Goal: Task Accomplishment & Management: Manage account settings

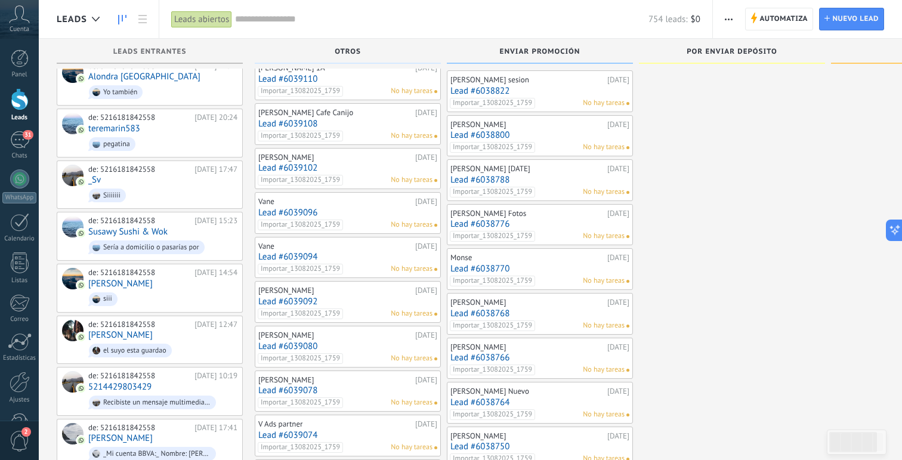
scroll to position [1249, 0]
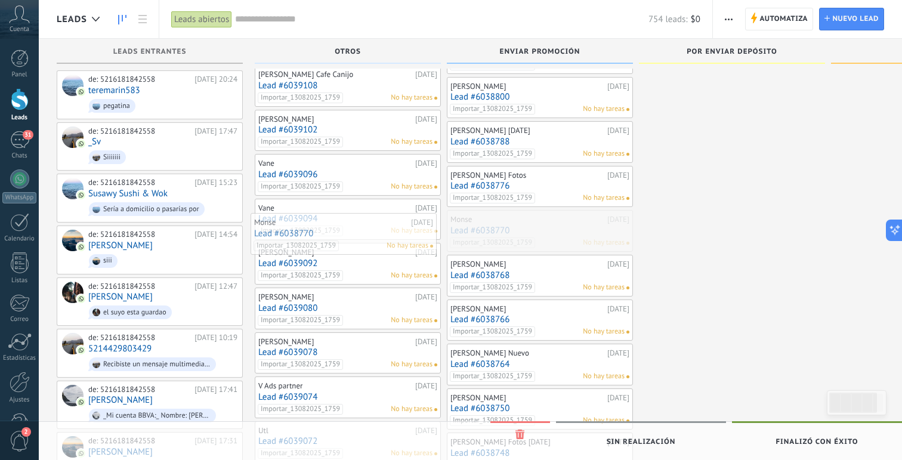
drag, startPoint x: 542, startPoint y: 224, endPoint x: 345, endPoint y: 227, distance: 196.9
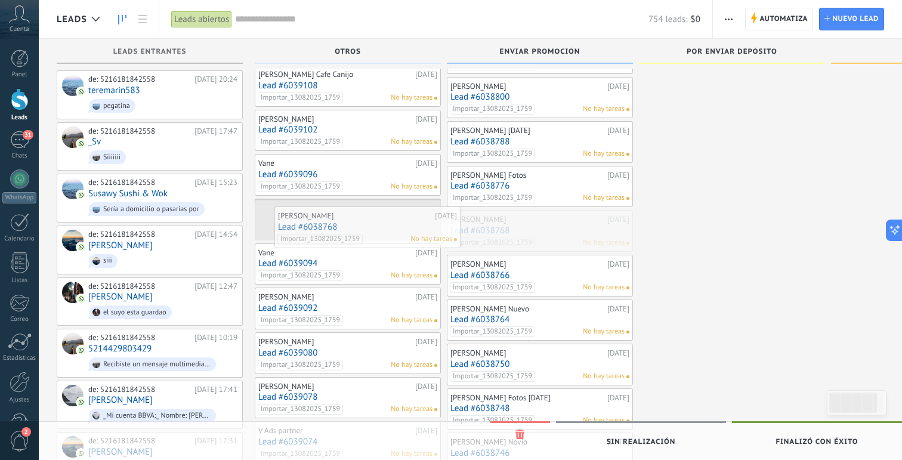
drag, startPoint x: 517, startPoint y: 229, endPoint x: 342, endPoint y: 225, distance: 174.9
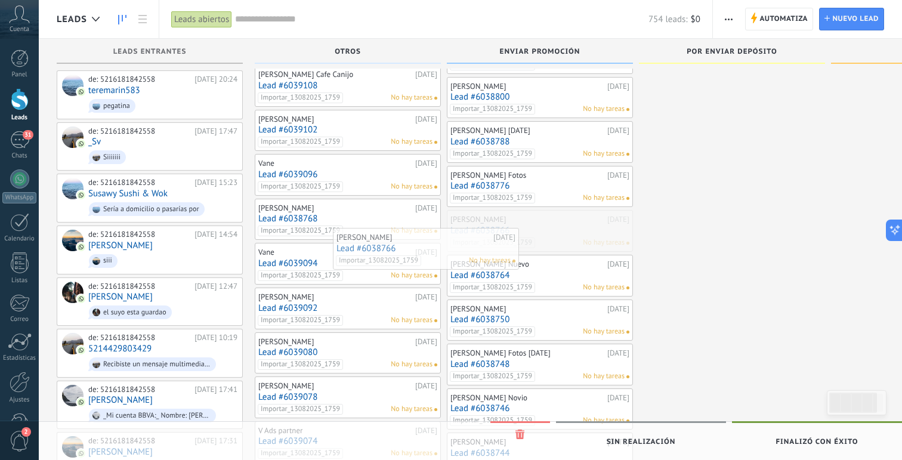
drag, startPoint x: 526, startPoint y: 229, endPoint x: 365, endPoint y: 246, distance: 162.1
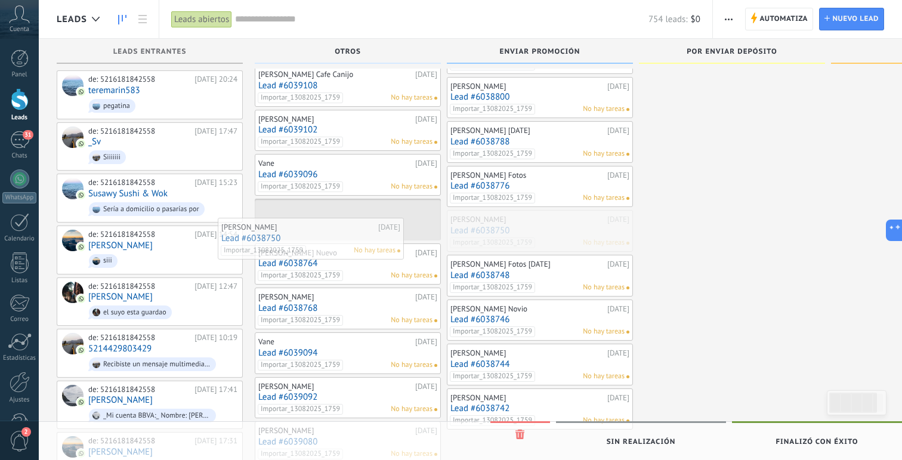
drag, startPoint x: 570, startPoint y: 230, endPoint x: 341, endPoint y: 237, distance: 229.3
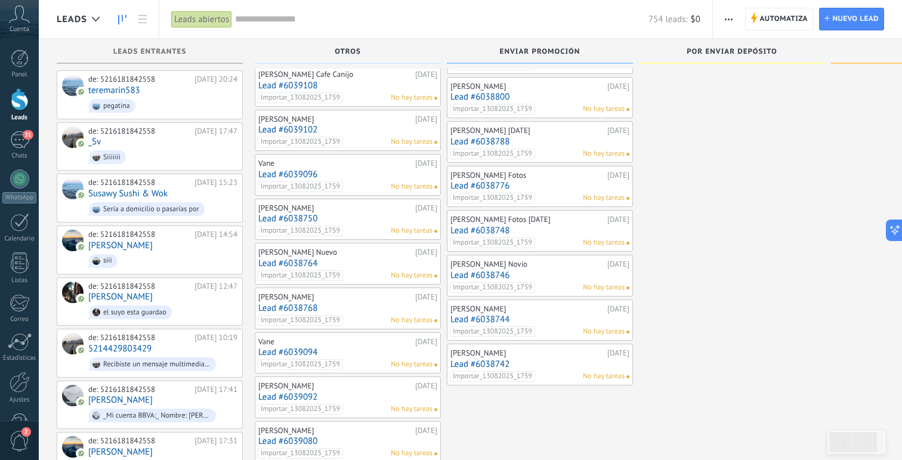
scroll to position [1293, 0]
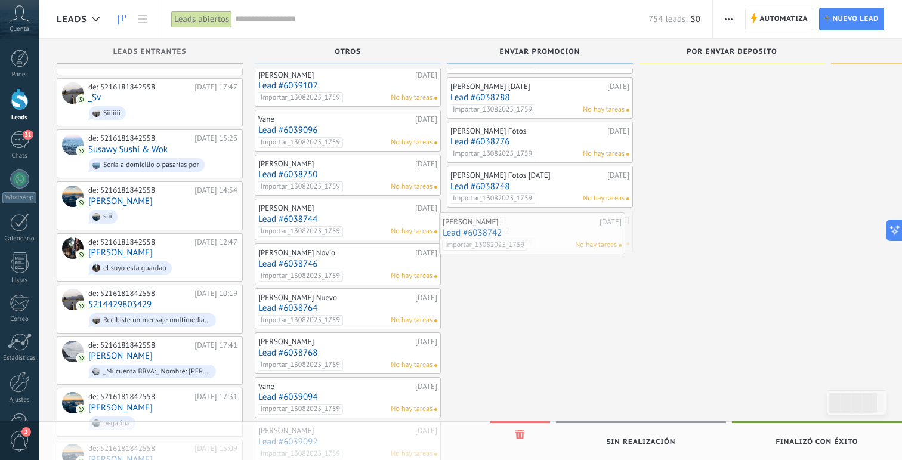
drag, startPoint x: 496, startPoint y: 232, endPoint x: 331, endPoint y: 230, distance: 165.3
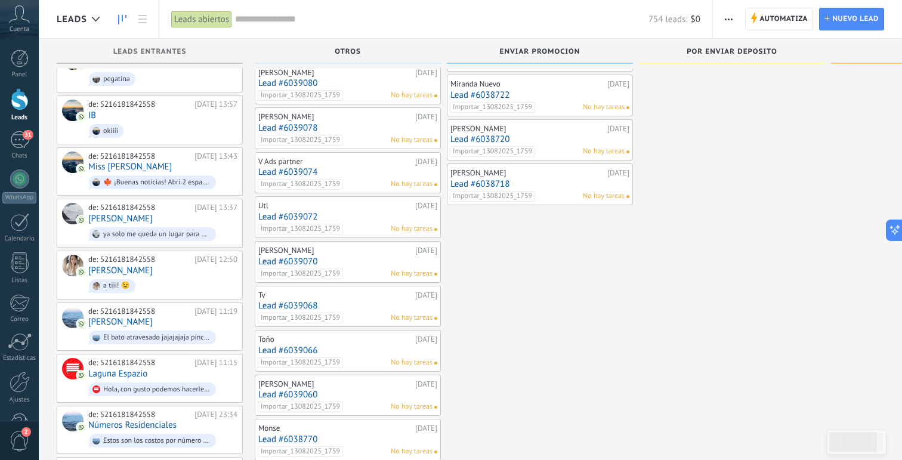
scroll to position [1742, 0]
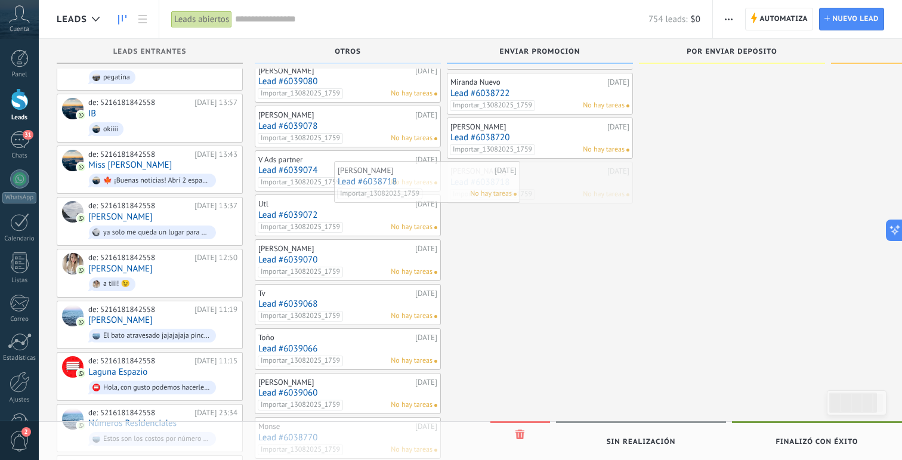
drag, startPoint x: 489, startPoint y: 173, endPoint x: 373, endPoint y: 172, distance: 115.8
drag, startPoint x: 501, startPoint y: 136, endPoint x: 381, endPoint y: 136, distance: 119.9
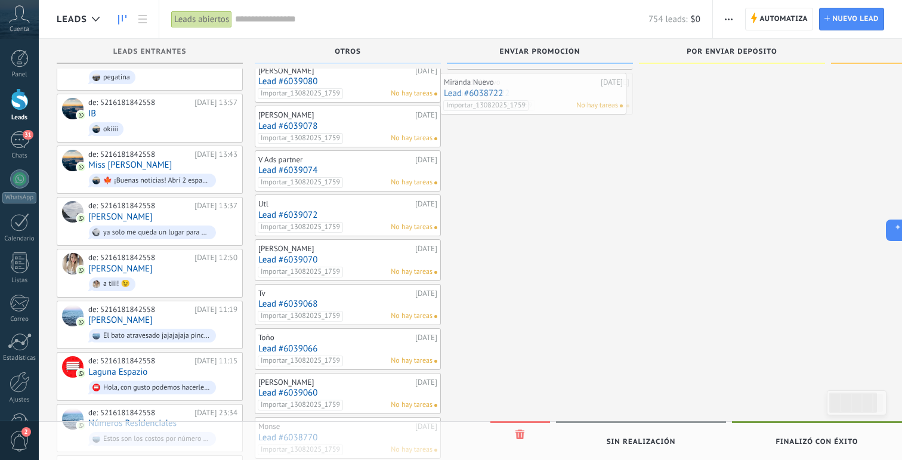
drag, startPoint x: 489, startPoint y: 110, endPoint x: 366, endPoint y: 110, distance: 123.5
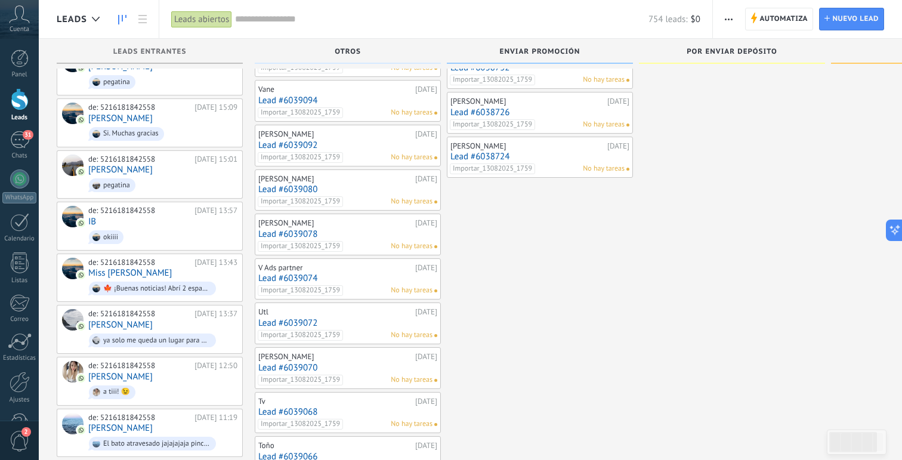
scroll to position [1631, 0]
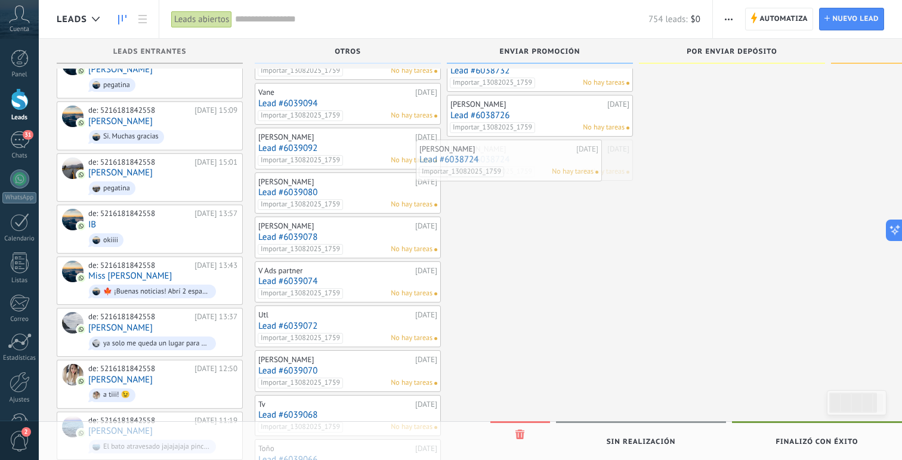
drag, startPoint x: 526, startPoint y: 162, endPoint x: 364, endPoint y: 162, distance: 162.3
drag, startPoint x: 489, startPoint y: 112, endPoint x: 360, endPoint y: 114, distance: 128.3
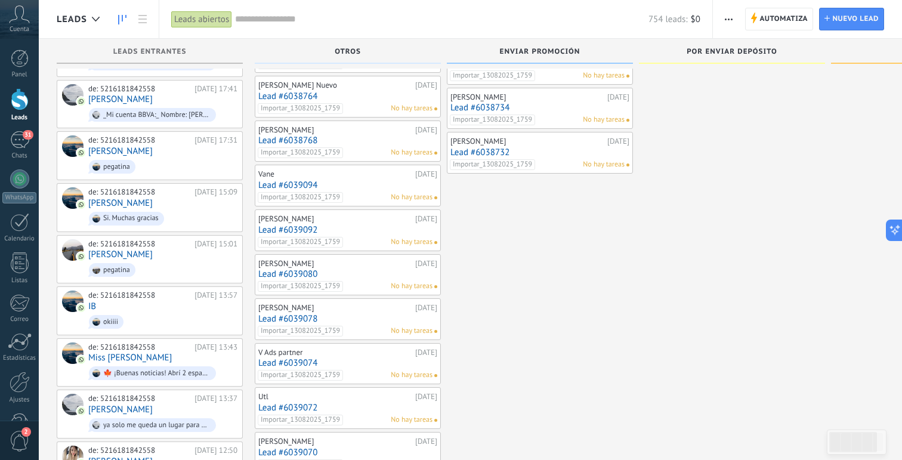
scroll to position [1548, 0]
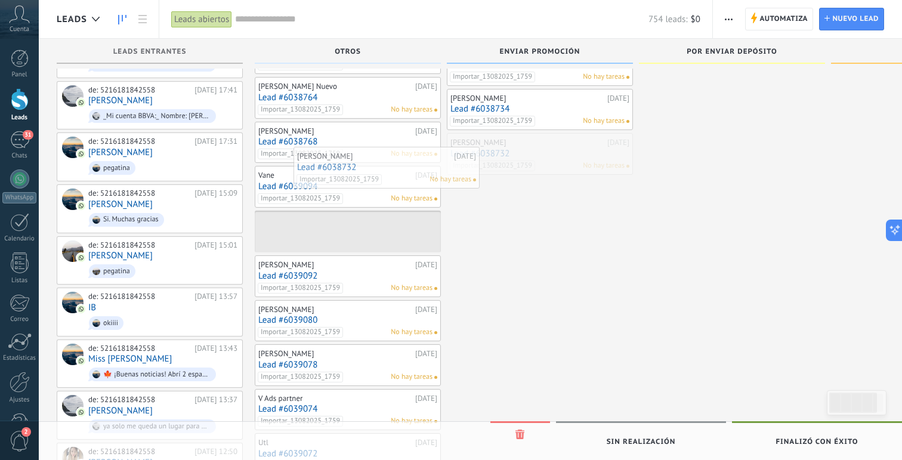
drag, startPoint x: 503, startPoint y: 156, endPoint x: 342, endPoint y: 169, distance: 161.6
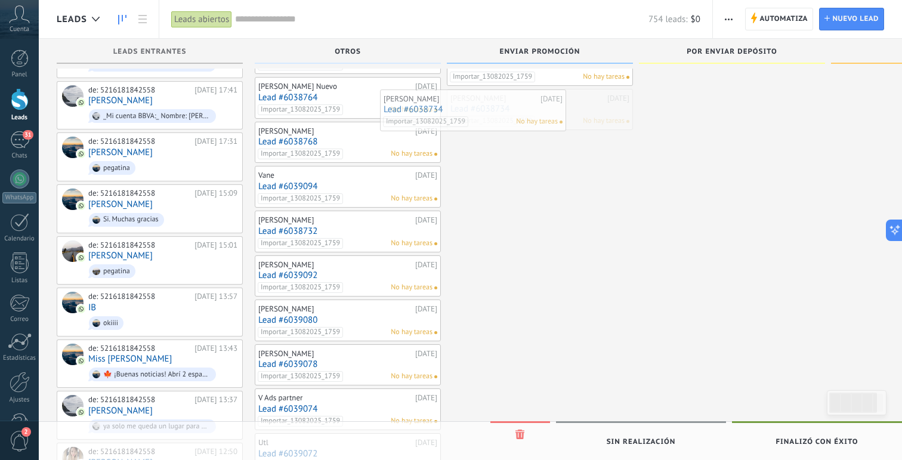
drag, startPoint x: 506, startPoint y: 94, endPoint x: 351, endPoint y: 94, distance: 154.5
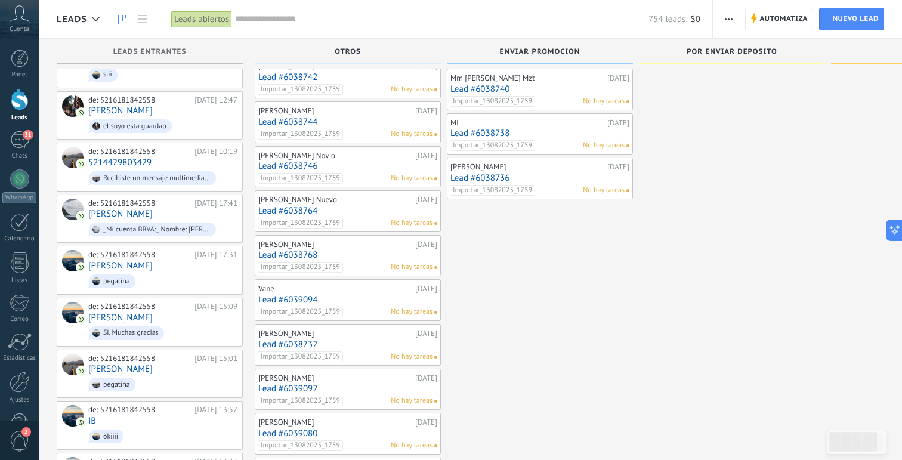
scroll to position [1436, 0]
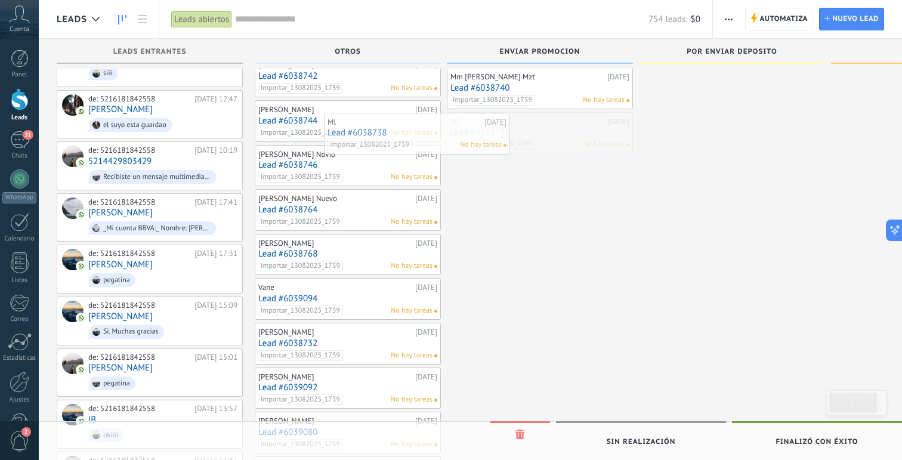
drag, startPoint x: 500, startPoint y: 119, endPoint x: 377, endPoint y: 120, distance: 123.5
drag, startPoint x: 493, startPoint y: 97, endPoint x: 381, endPoint y: 97, distance: 111.6
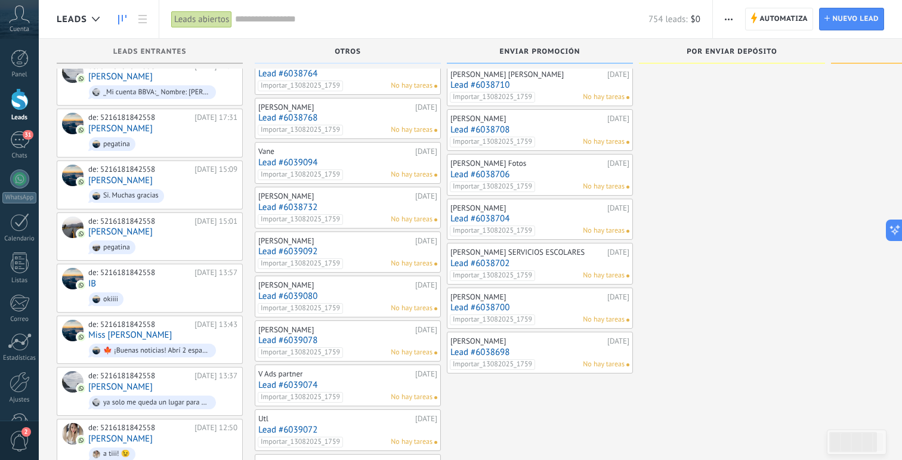
scroll to position [1566, 0]
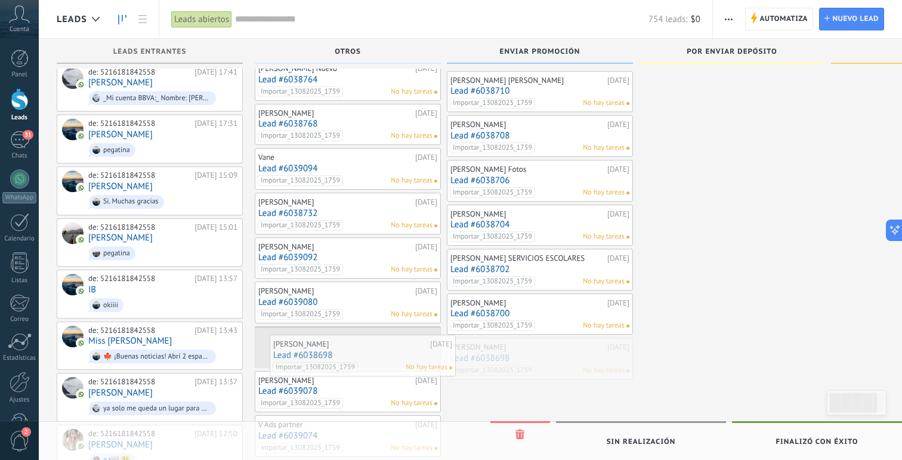
drag, startPoint x: 523, startPoint y: 351, endPoint x: 346, endPoint y: 348, distance: 177.2
drag, startPoint x: 511, startPoint y: 312, endPoint x: 328, endPoint y: 302, distance: 184.1
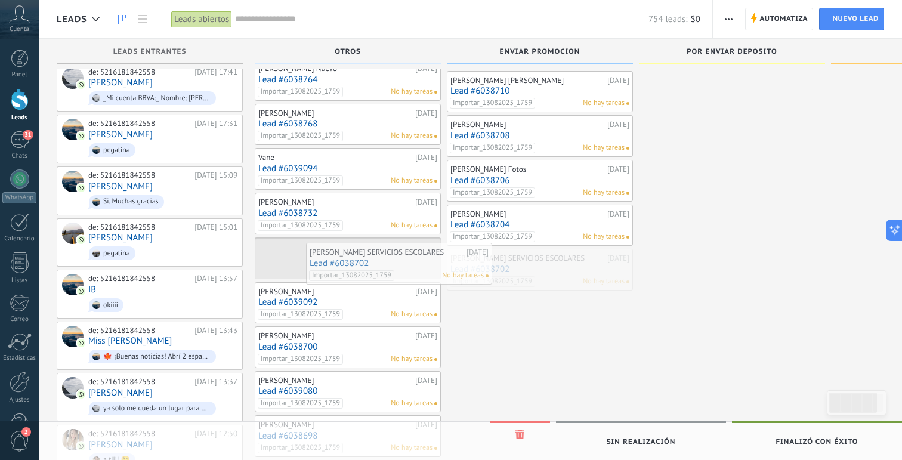
drag, startPoint x: 490, startPoint y: 283, endPoint x: 344, endPoint y: 276, distance: 146.4
drag, startPoint x: 497, startPoint y: 235, endPoint x: 352, endPoint y: 235, distance: 145.0
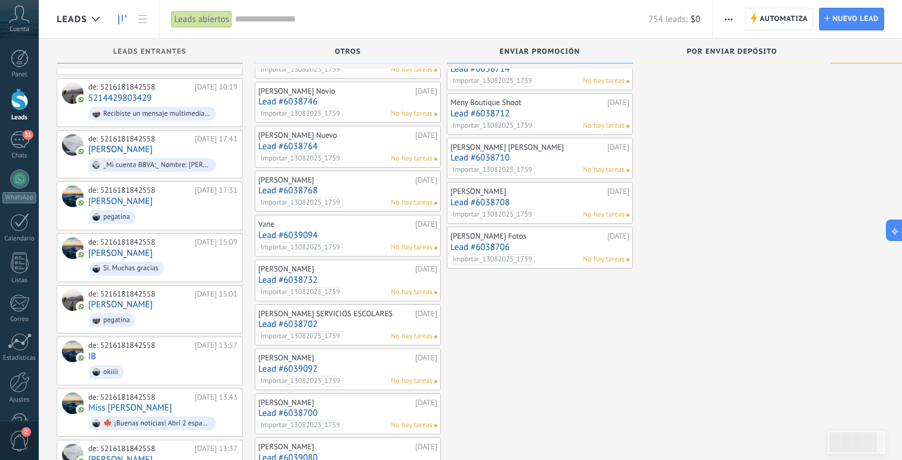
scroll to position [1485, 0]
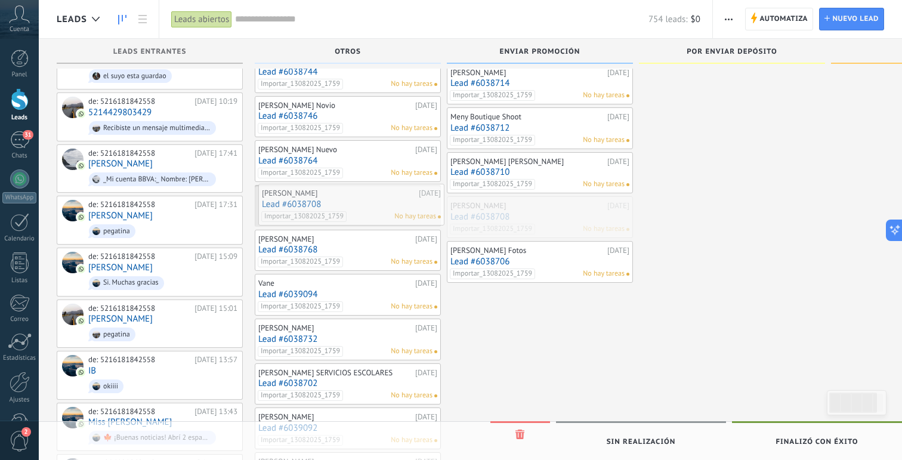
drag, startPoint x: 521, startPoint y: 211, endPoint x: 332, endPoint y: 199, distance: 188.9
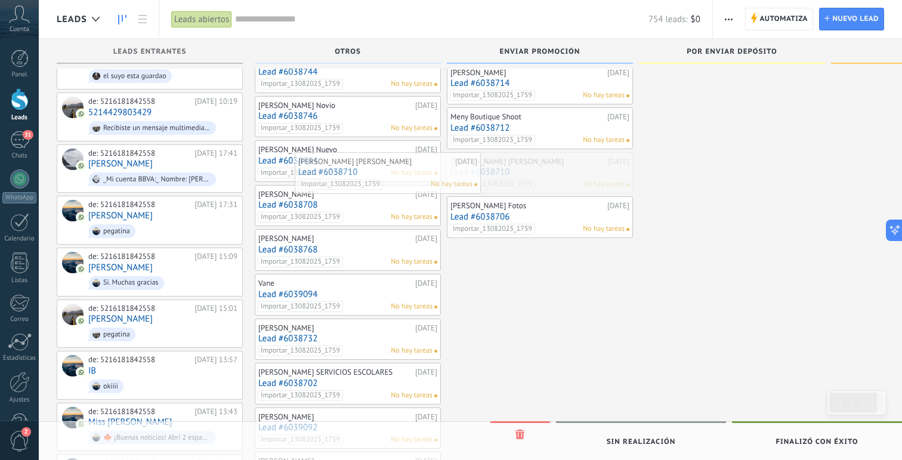
drag, startPoint x: 507, startPoint y: 172, endPoint x: 353, endPoint y: 172, distance: 154.0
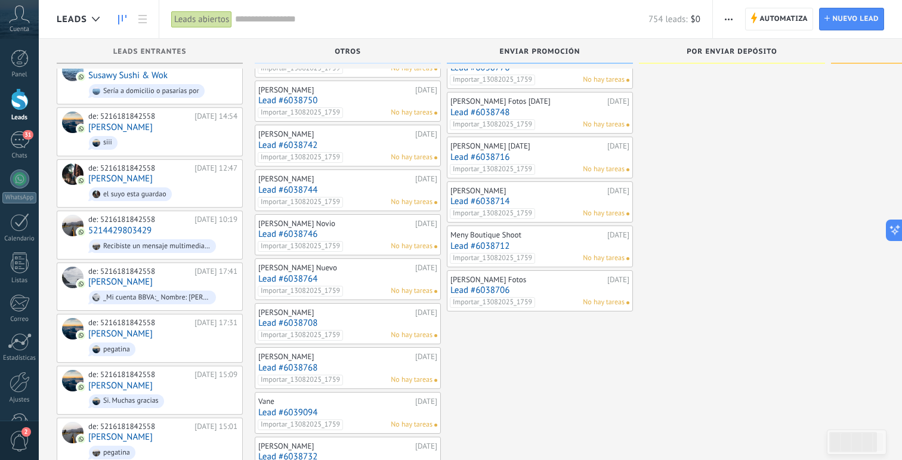
scroll to position [1366, 0]
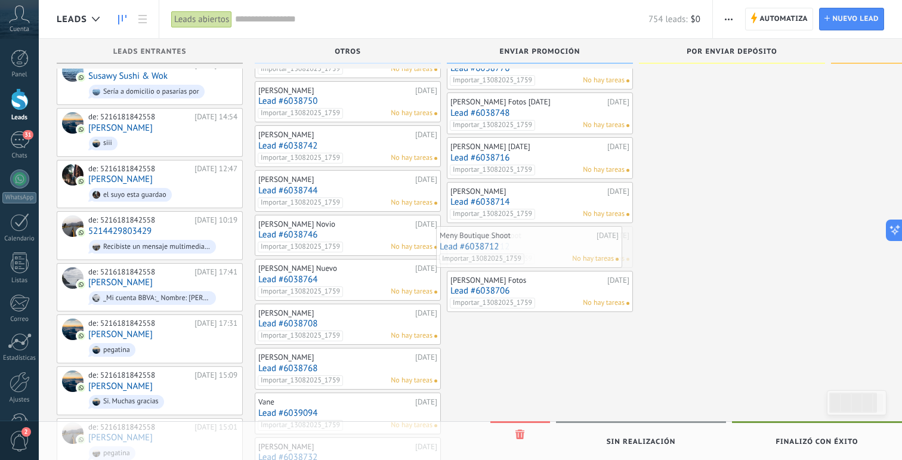
drag, startPoint x: 530, startPoint y: 242, endPoint x: 369, endPoint y: 229, distance: 161.6
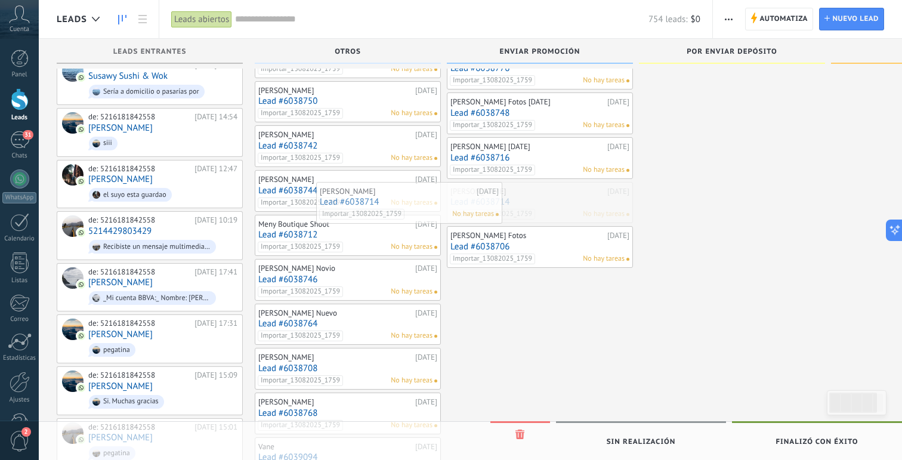
drag, startPoint x: 476, startPoint y: 202, endPoint x: 339, endPoint y: 202, distance: 136.6
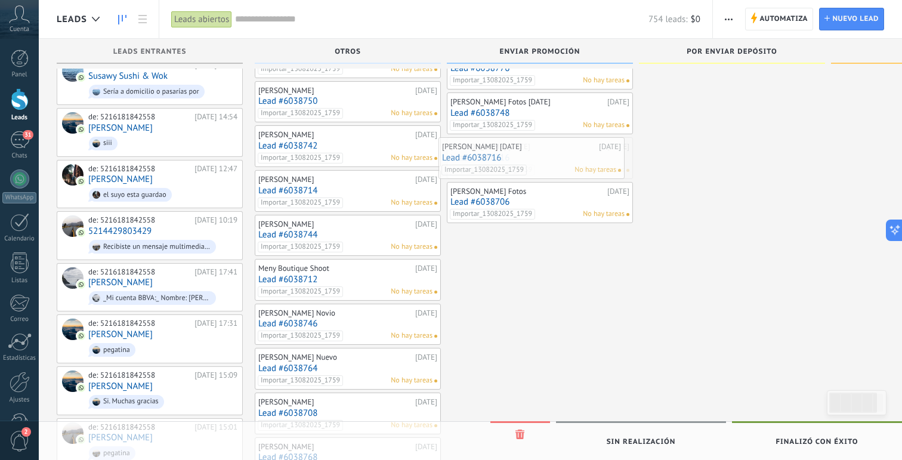
drag, startPoint x: 510, startPoint y: 162, endPoint x: 344, endPoint y: 162, distance: 165.9
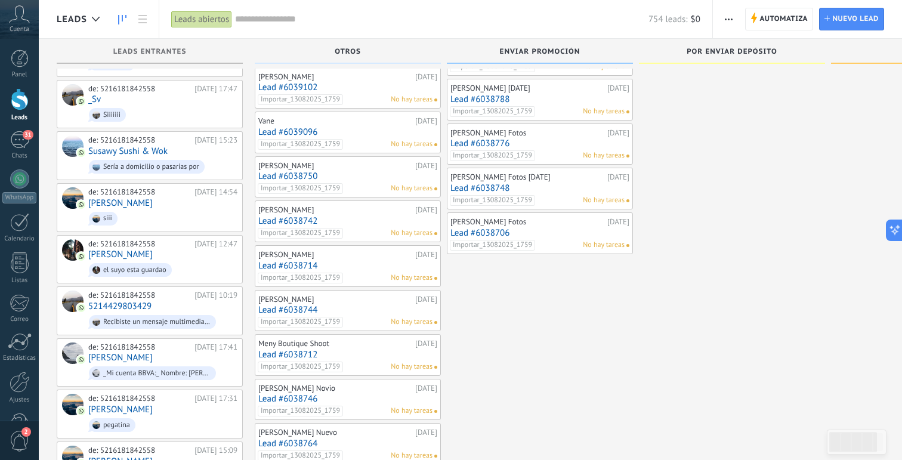
scroll to position [1288, 0]
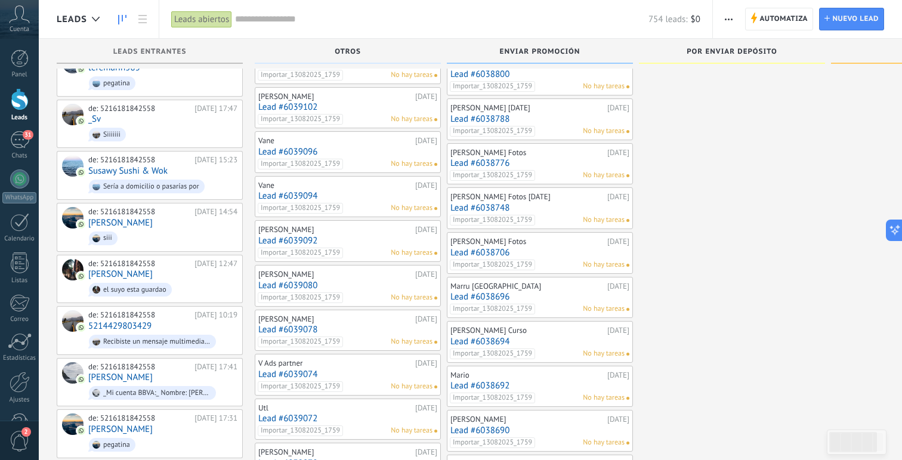
scroll to position [1274, 0]
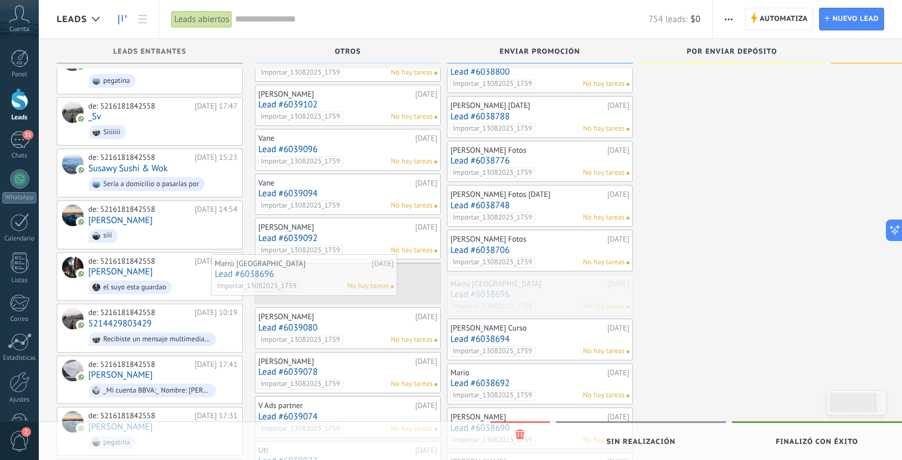
drag, startPoint x: 542, startPoint y: 295, endPoint x: 306, endPoint y: 276, distance: 237.1
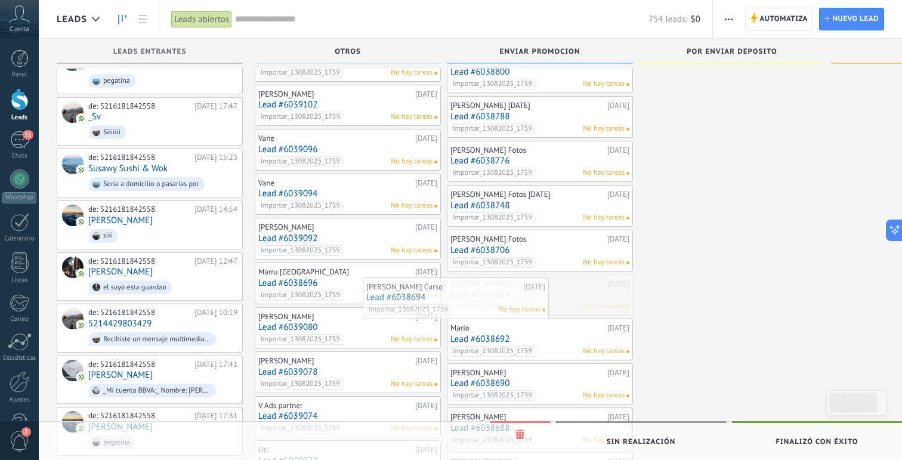
drag, startPoint x: 556, startPoint y: 289, endPoint x: 376, endPoint y: 291, distance: 179.6
drag, startPoint x: 527, startPoint y: 298, endPoint x: 357, endPoint y: 292, distance: 170.2
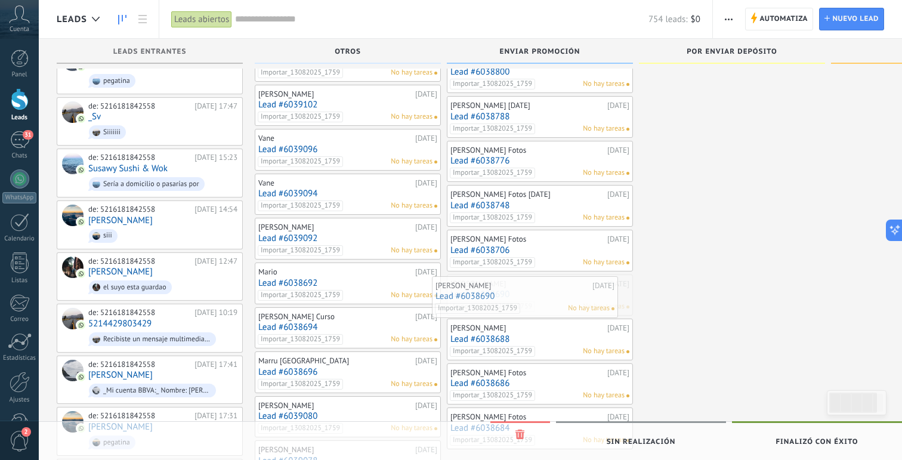
drag, startPoint x: 501, startPoint y: 288, endPoint x: 343, endPoint y: 293, distance: 157.6
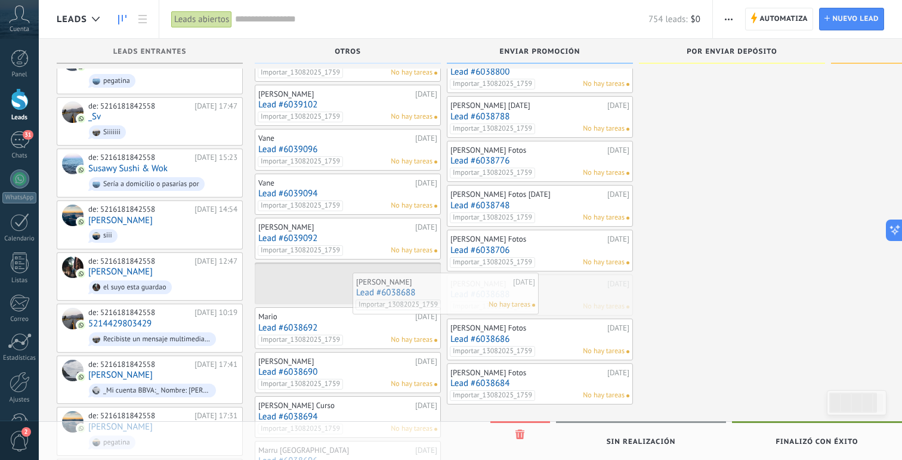
drag, startPoint x: 479, startPoint y: 303, endPoint x: 387, endPoint y: 301, distance: 92.5
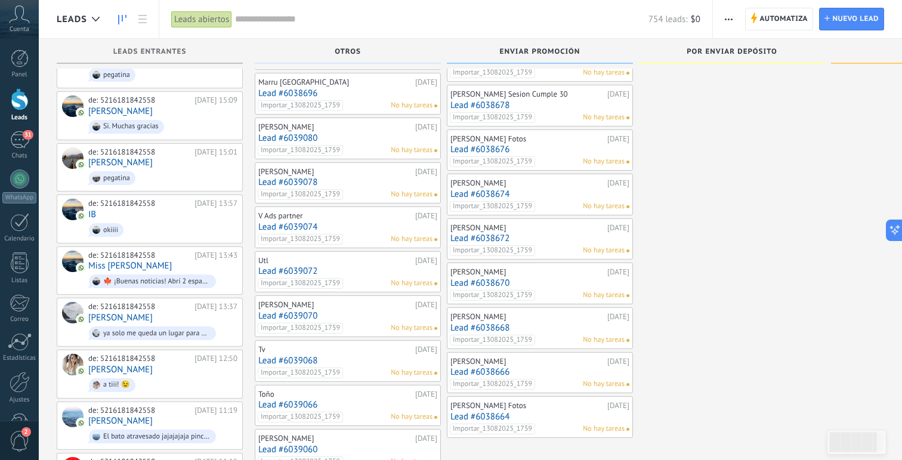
scroll to position [1609, 0]
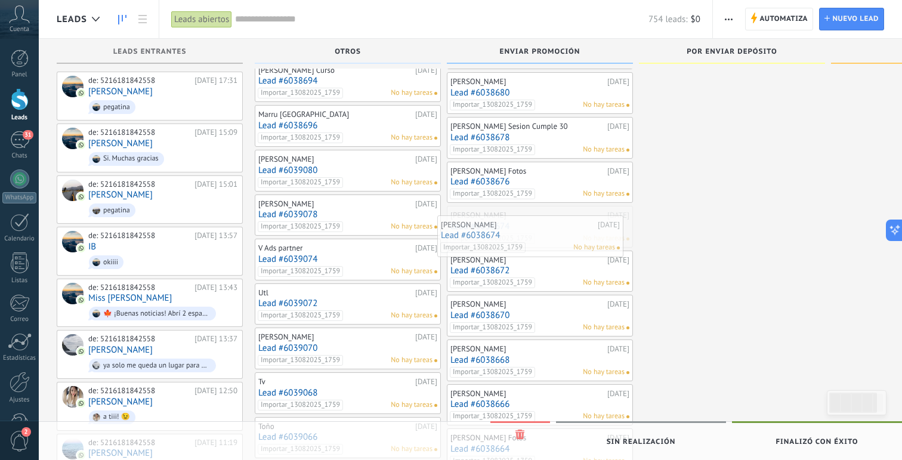
drag, startPoint x: 518, startPoint y: 243, endPoint x: 380, endPoint y: 232, distance: 138.3
drag, startPoint x: 509, startPoint y: 237, endPoint x: 374, endPoint y: 229, distance: 135.1
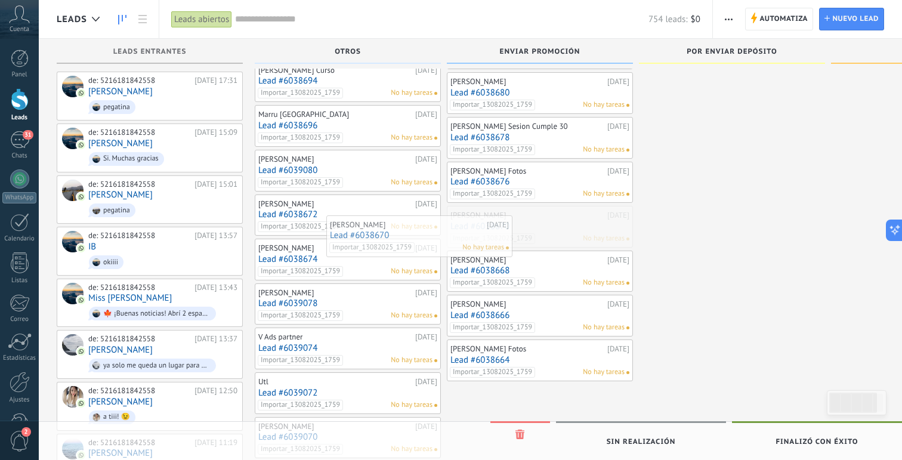
drag, startPoint x: 480, startPoint y: 236, endPoint x: 355, endPoint y: 236, distance: 124.7
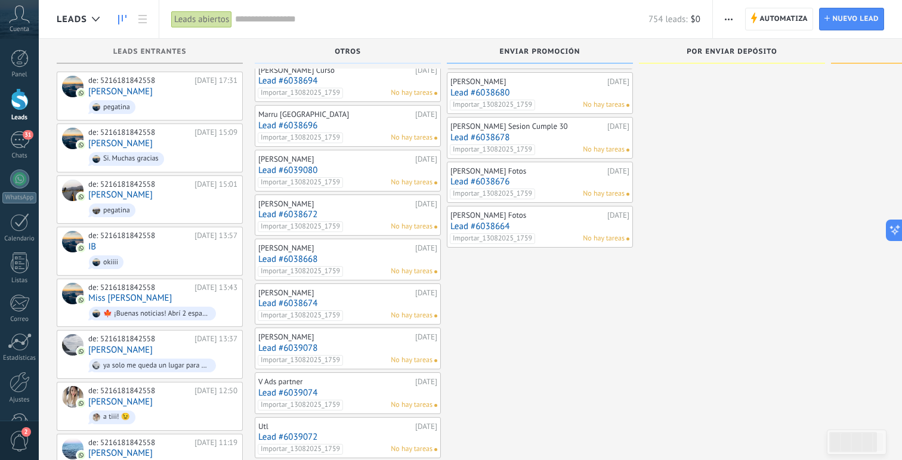
scroll to position [1533, 0]
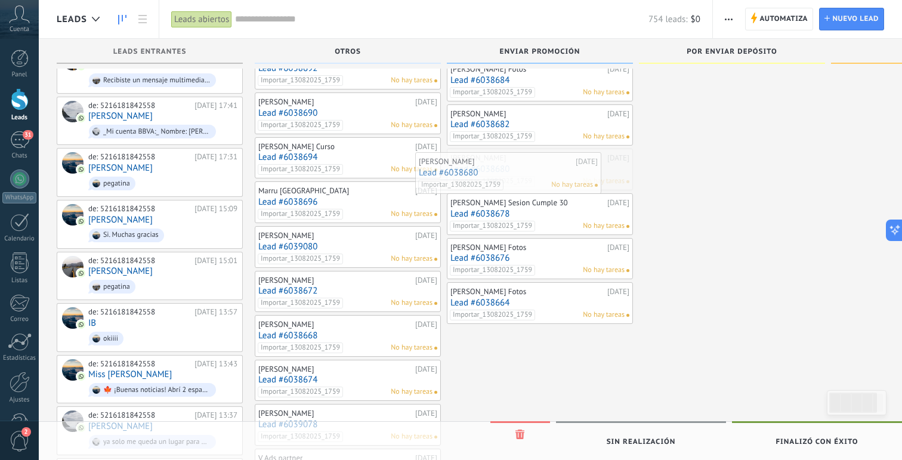
drag, startPoint x: 539, startPoint y: 169, endPoint x: 369, endPoint y: 167, distance: 170.1
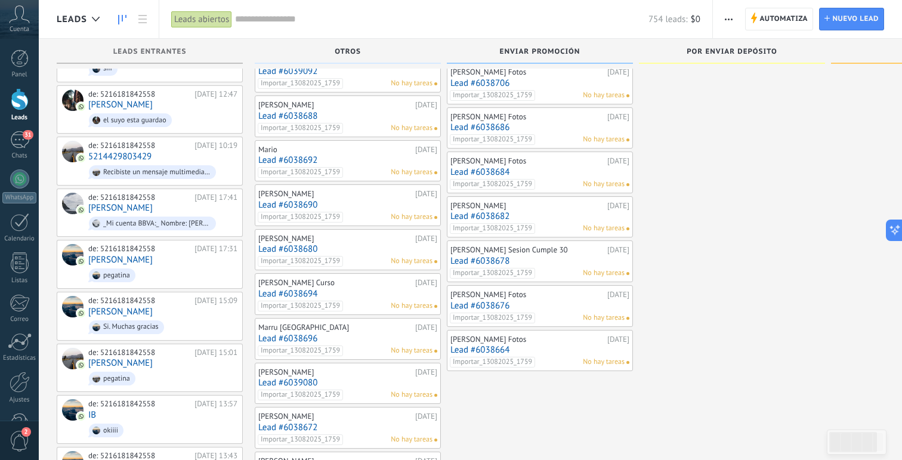
scroll to position [1436, 0]
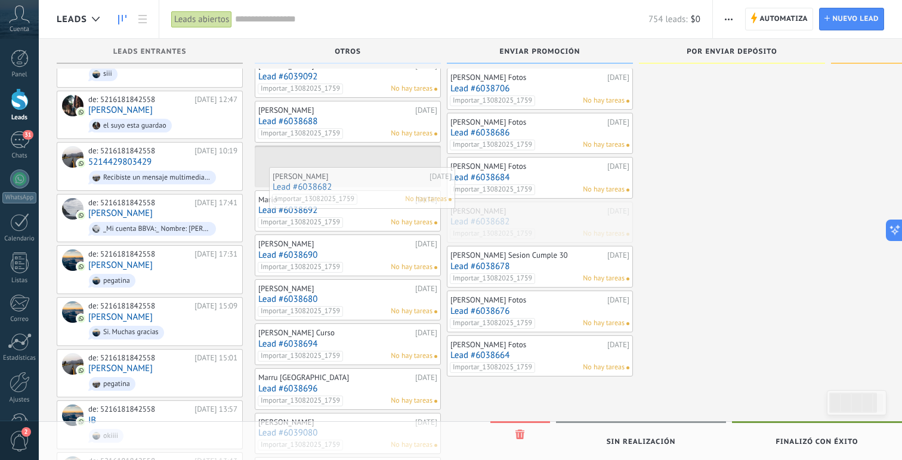
drag, startPoint x: 525, startPoint y: 218, endPoint x: 347, endPoint y: 184, distance: 181.2
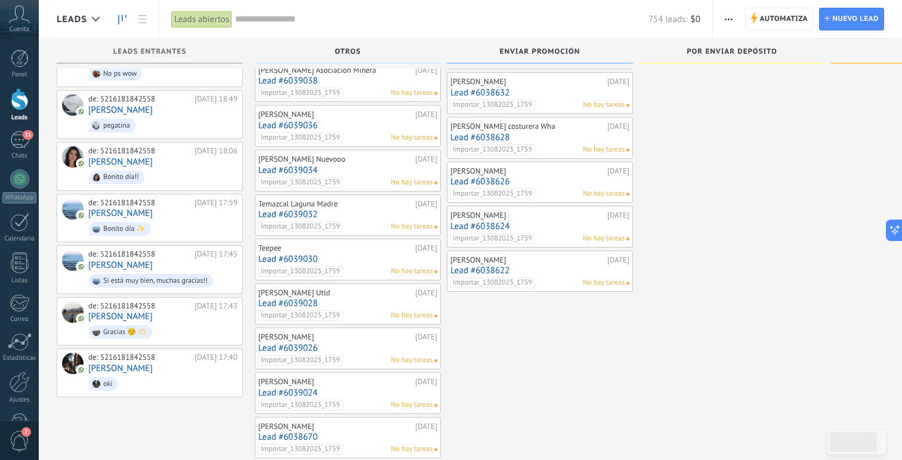
scroll to position [2319, 0]
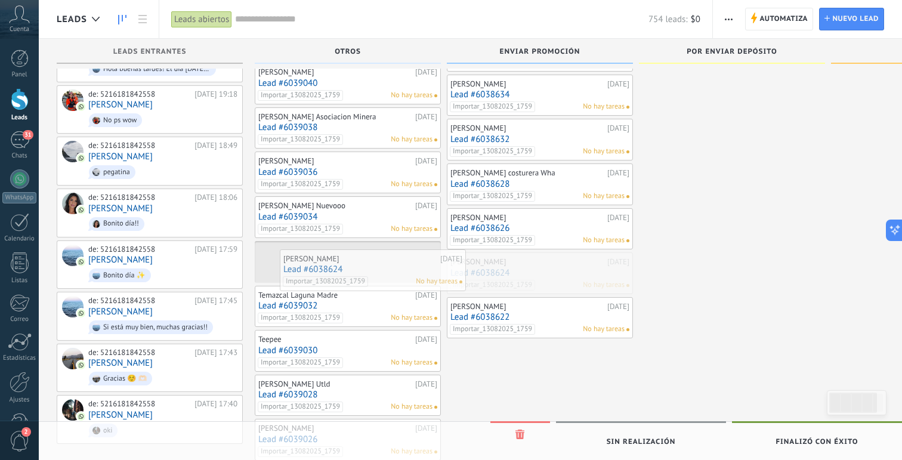
drag, startPoint x: 554, startPoint y: 291, endPoint x: 385, endPoint y: 278, distance: 169.4
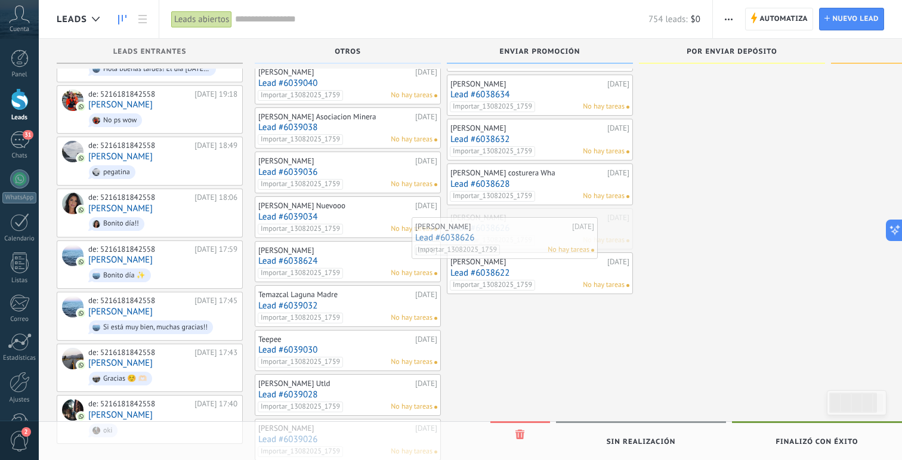
drag, startPoint x: 504, startPoint y: 249, endPoint x: 372, endPoint y: 249, distance: 131.9
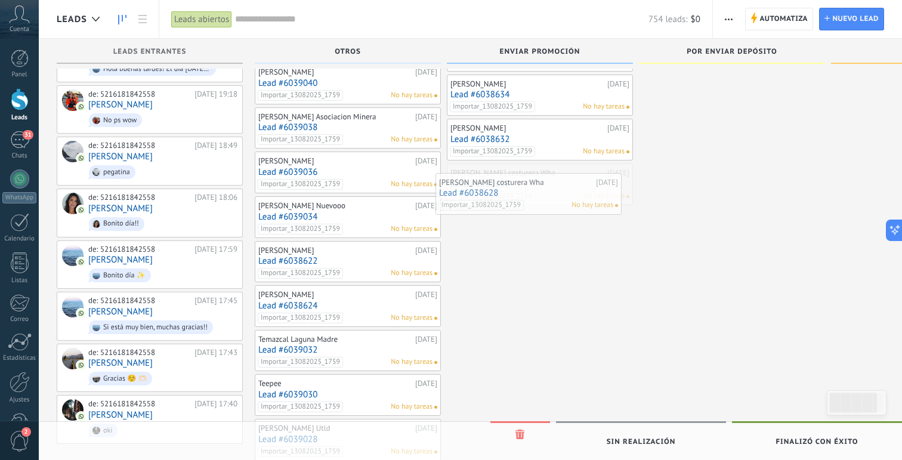
drag, startPoint x: 483, startPoint y: 209, endPoint x: 351, endPoint y: 209, distance: 131.3
drag, startPoint x: 486, startPoint y: 165, endPoint x: 319, endPoint y: 165, distance: 166.5
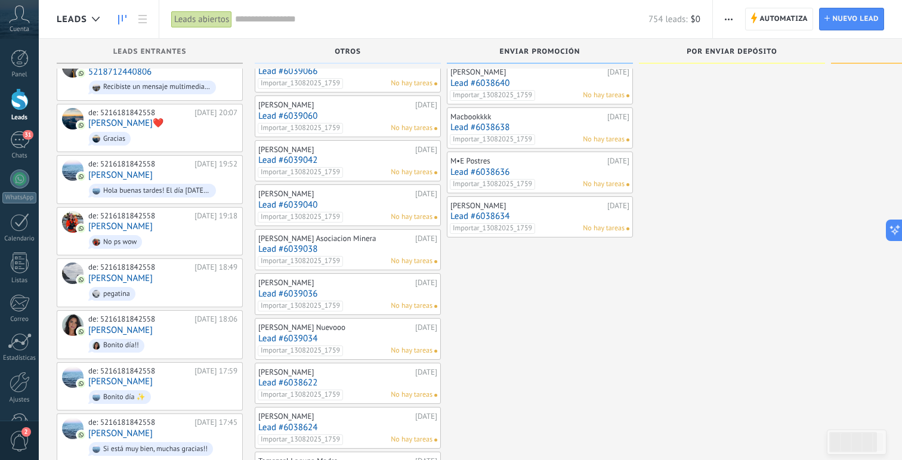
scroll to position [2196, 0]
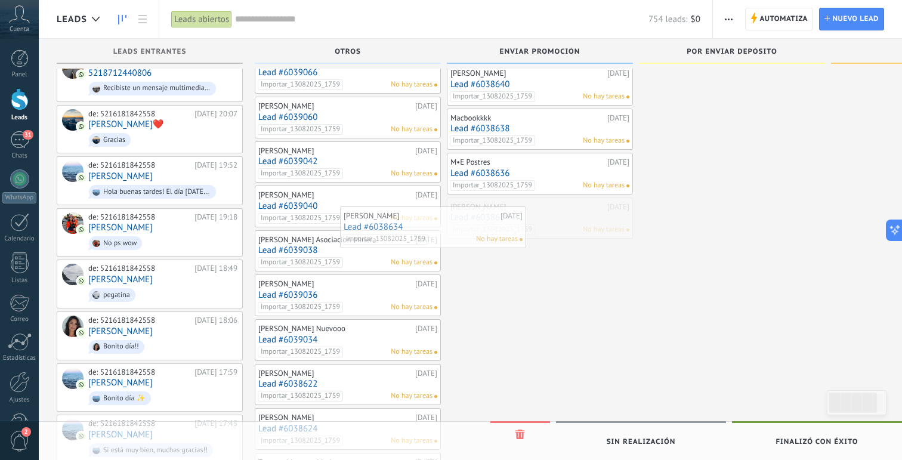
drag, startPoint x: 509, startPoint y: 239, endPoint x: 368, endPoint y: 239, distance: 140.8
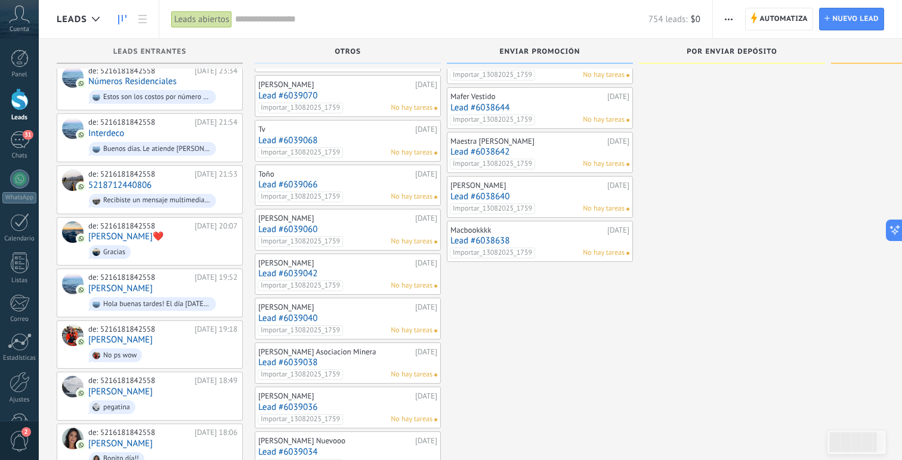
scroll to position [2081, 0]
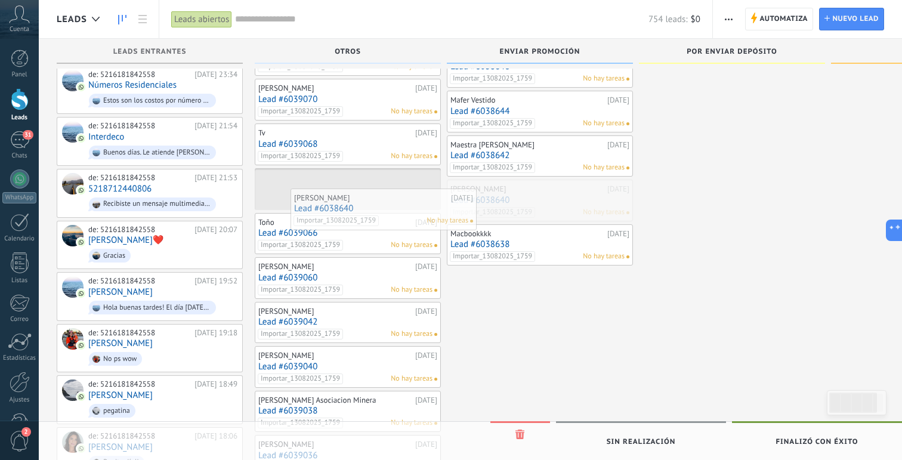
drag, startPoint x: 514, startPoint y: 204, endPoint x: 358, endPoint y: 203, distance: 156.3
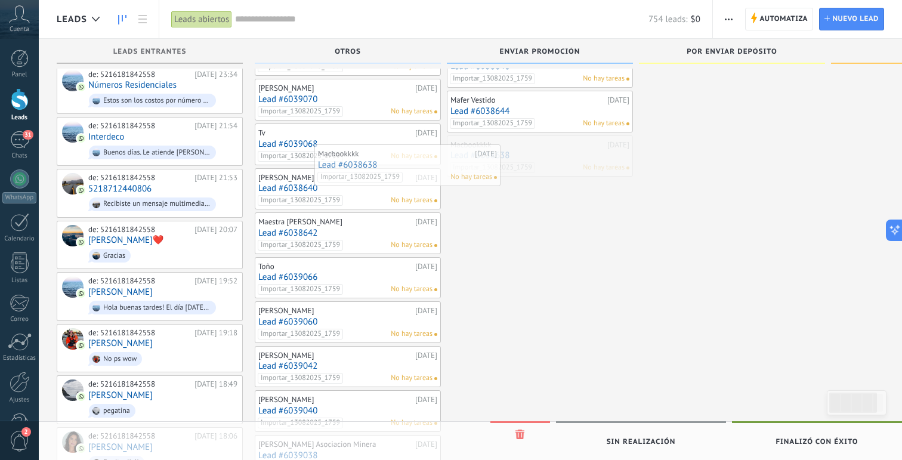
drag, startPoint x: 466, startPoint y: 168, endPoint x: 331, endPoint y: 168, distance: 134.9
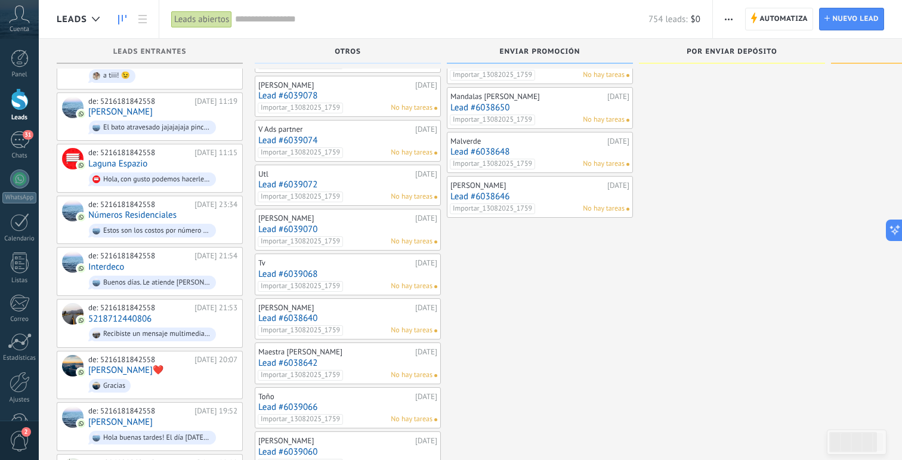
scroll to position [1949, 0]
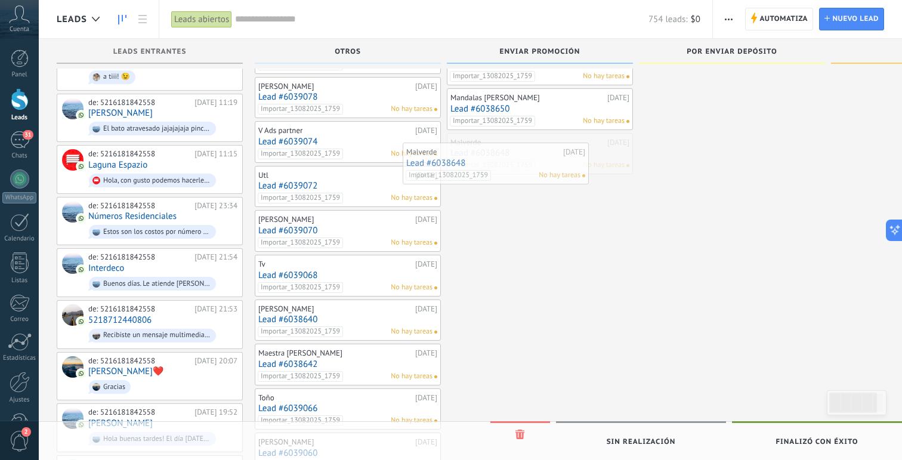
drag, startPoint x: 492, startPoint y: 170, endPoint x: 344, endPoint y: 170, distance: 147.4
drag, startPoint x: 470, startPoint y: 128, endPoint x: 368, endPoint y: 128, distance: 102.0
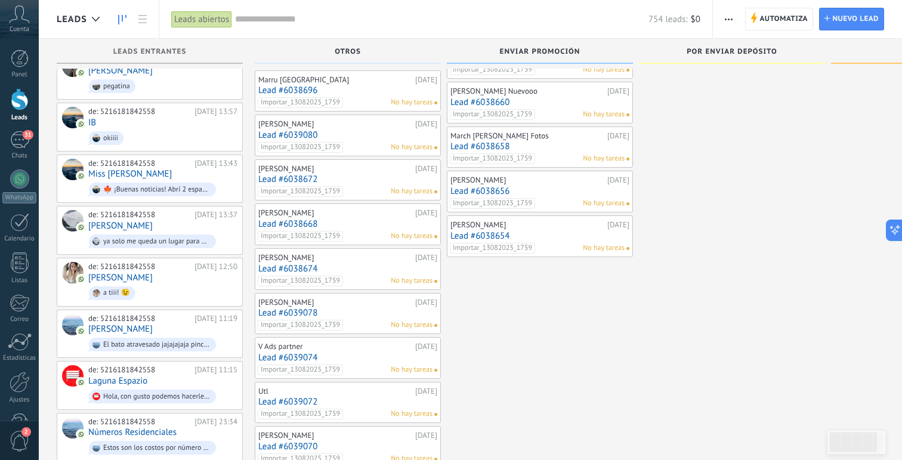
scroll to position [1730, 0]
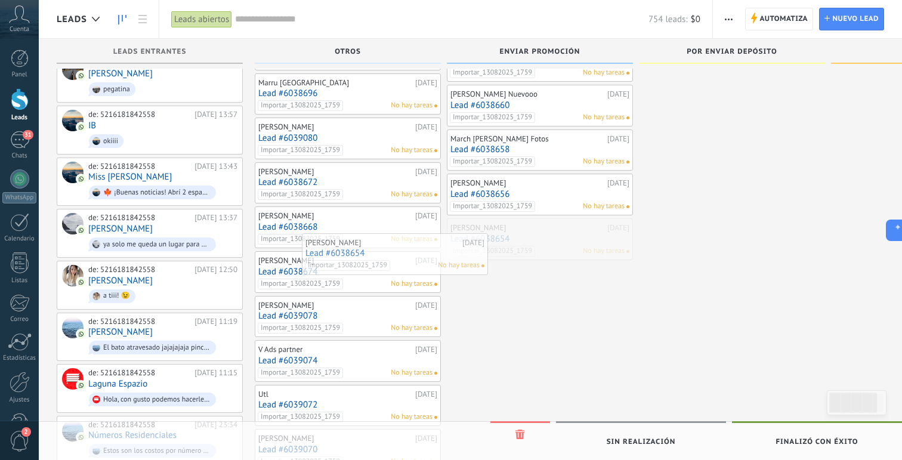
drag, startPoint x: 515, startPoint y: 245, endPoint x: 359, endPoint y: 251, distance: 155.8
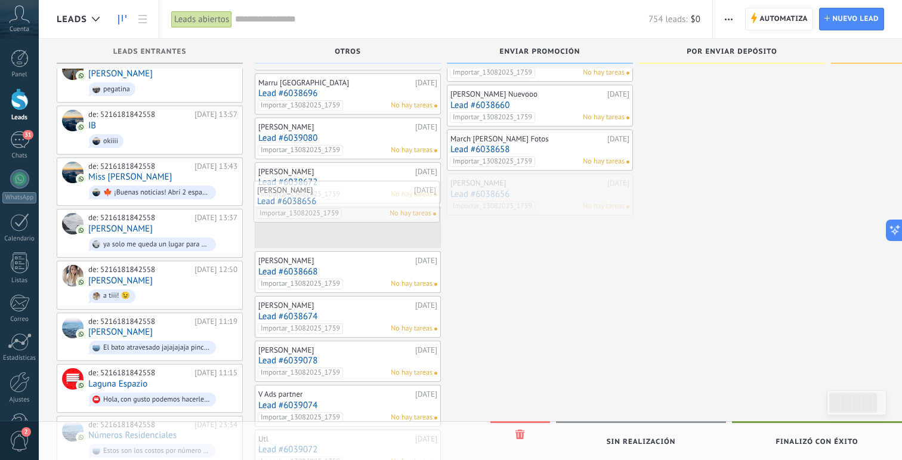
drag, startPoint x: 531, startPoint y: 212, endPoint x: 338, endPoint y: 209, distance: 193.3
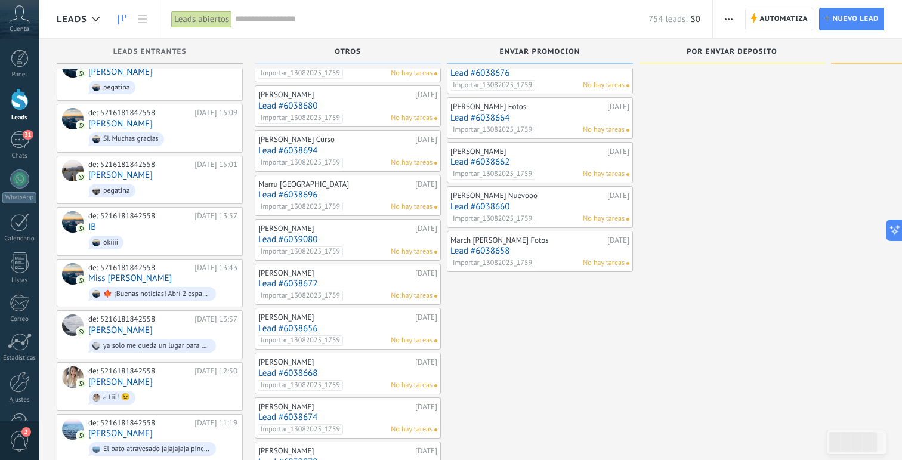
scroll to position [1630, 0]
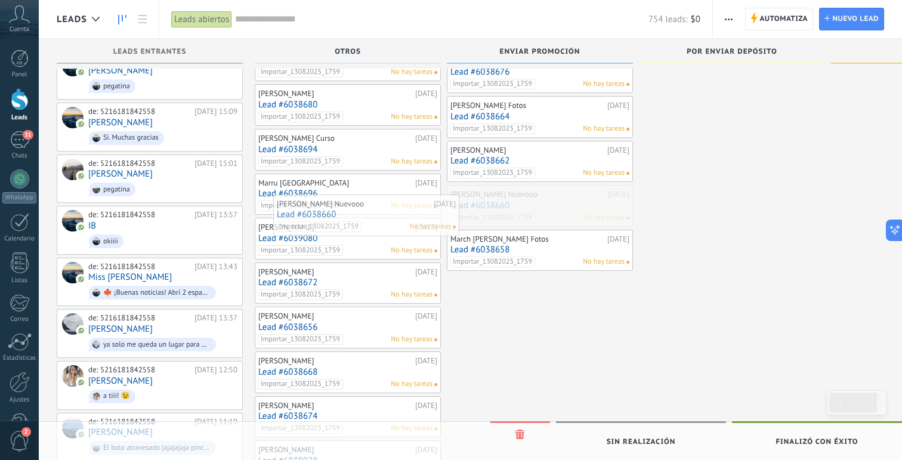
drag, startPoint x: 500, startPoint y: 217, endPoint x: 326, endPoint y: 217, distance: 174.2
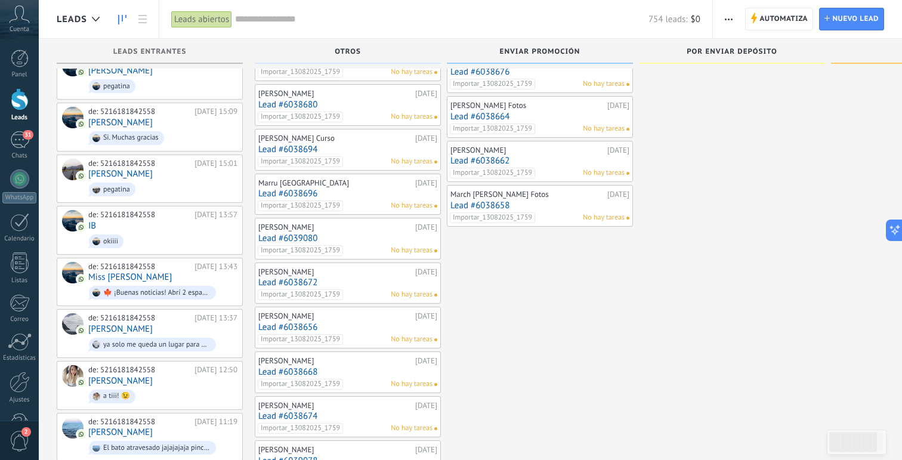
click at [266, 202] on span "Importar_13082025_1759" at bounding box center [300, 205] width 85 height 11
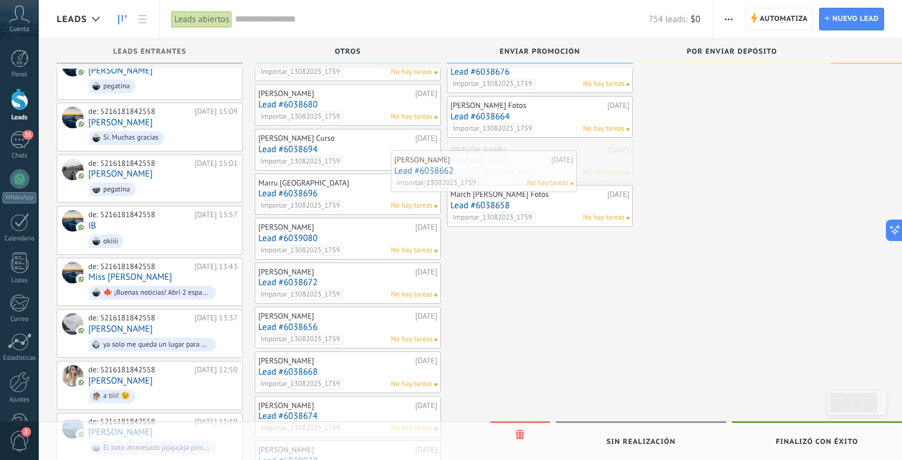
drag, startPoint x: 530, startPoint y: 171, endPoint x: 368, endPoint y: 173, distance: 162.3
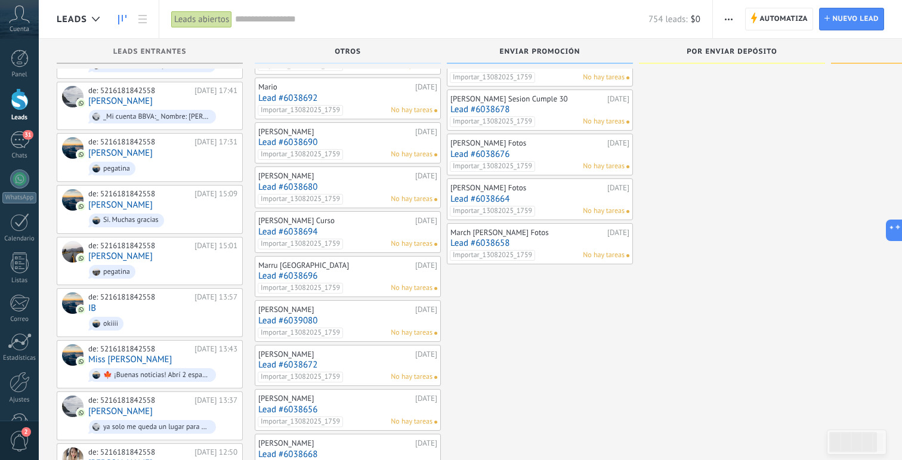
scroll to position [1547, 0]
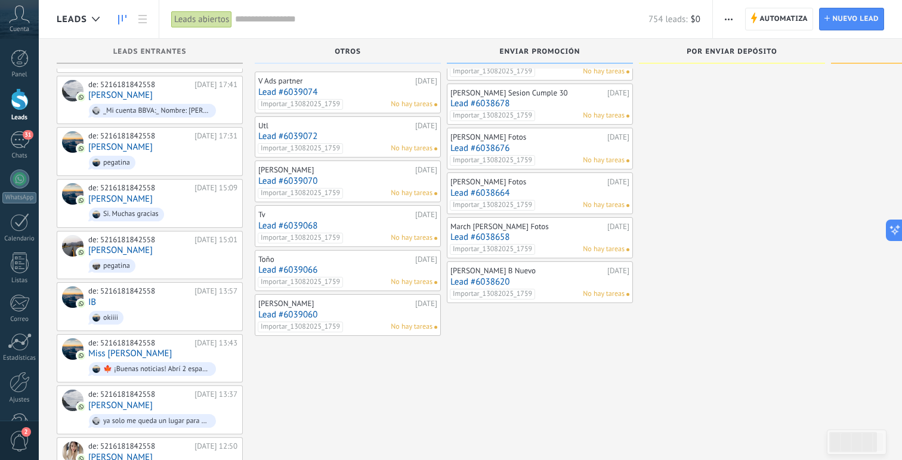
scroll to position [1563, 0]
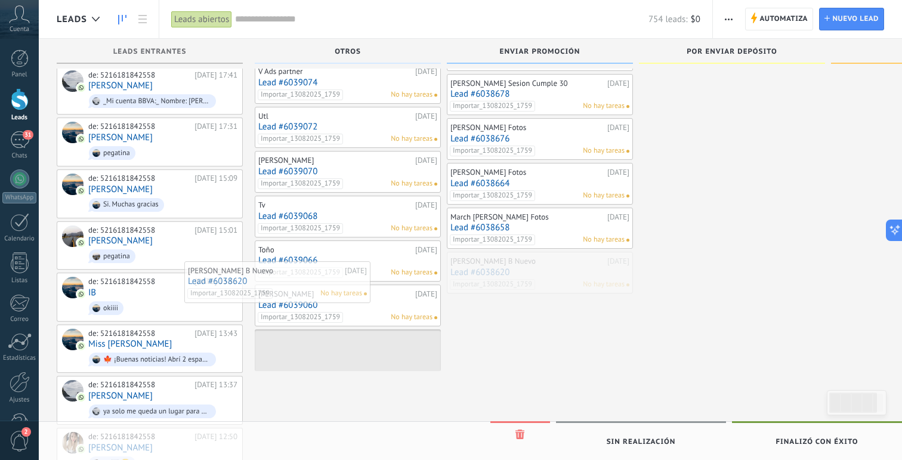
drag, startPoint x: 550, startPoint y: 282, endPoint x: 287, endPoint y: 282, distance: 263.1
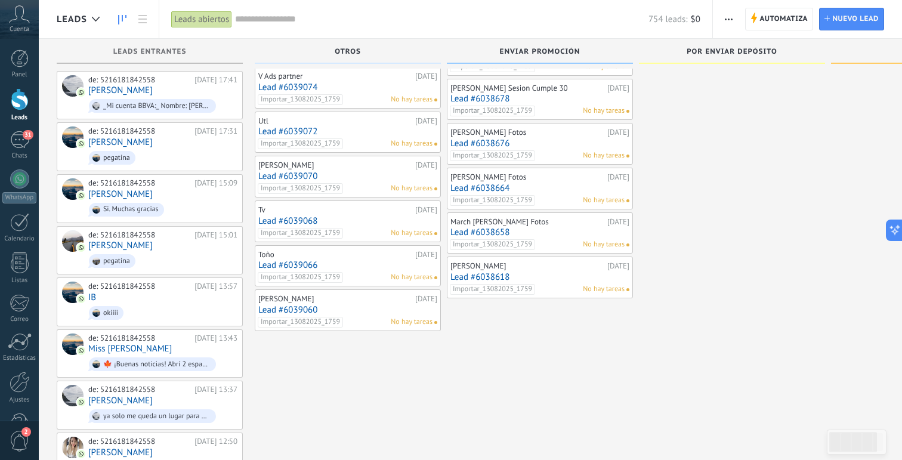
scroll to position [1565, 0]
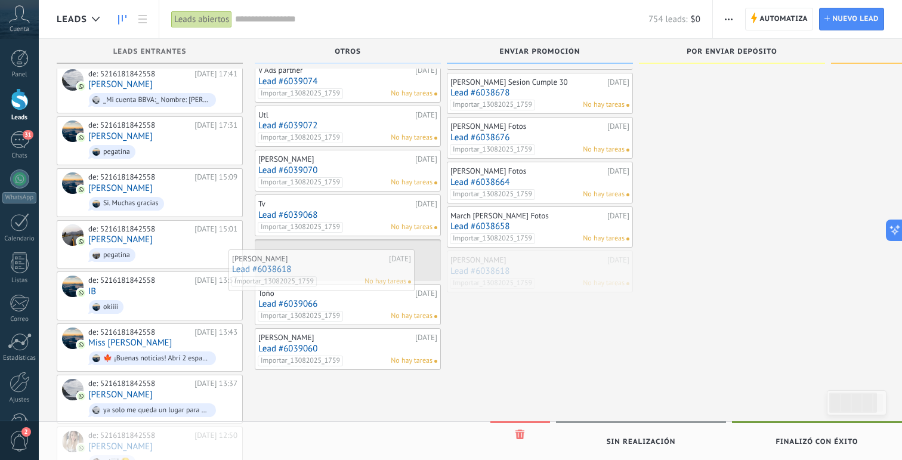
drag, startPoint x: 532, startPoint y: 285, endPoint x: 314, endPoint y: 274, distance: 218.7
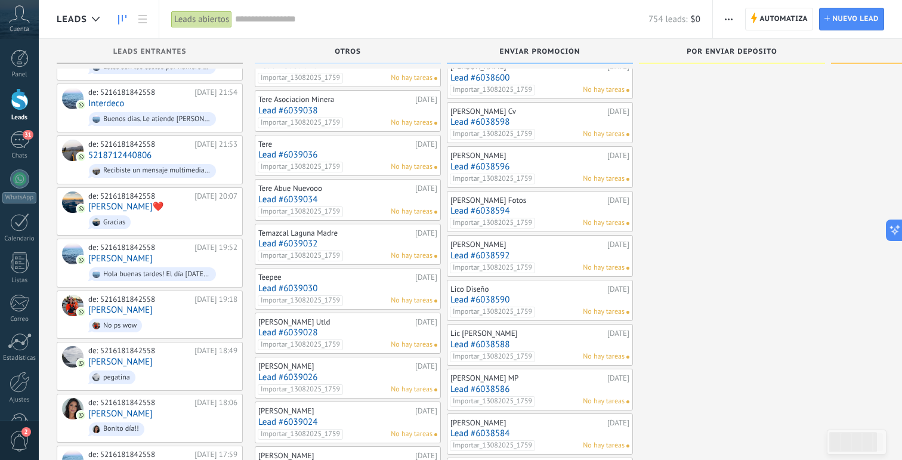
scroll to position [2090, 0]
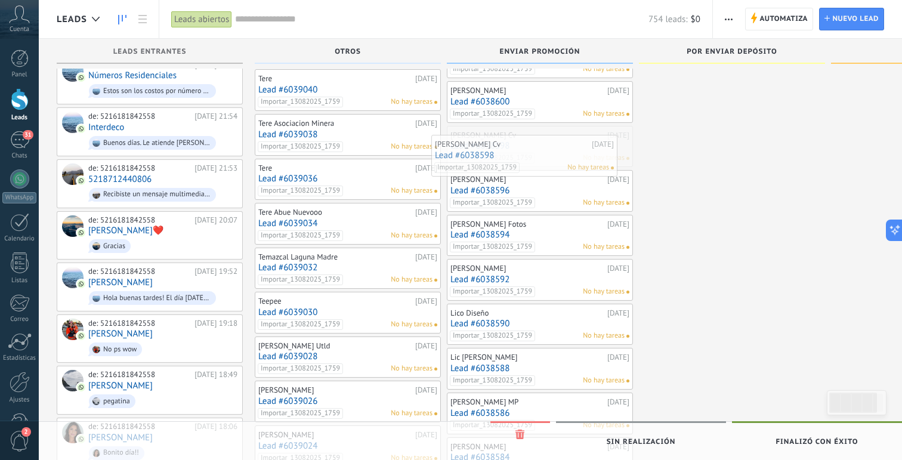
drag, startPoint x: 553, startPoint y: 159, endPoint x: 357, endPoint y: 159, distance: 196.3
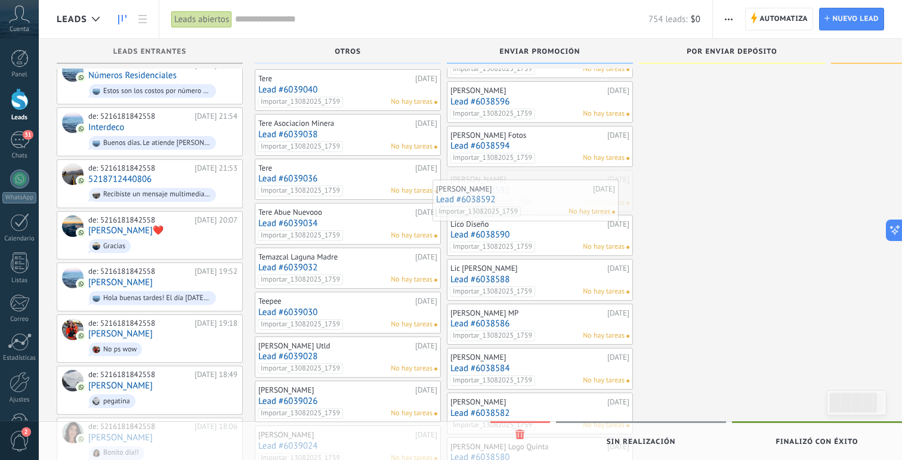
drag, startPoint x: 522, startPoint y: 206, endPoint x: 338, endPoint y: 206, distance: 183.8
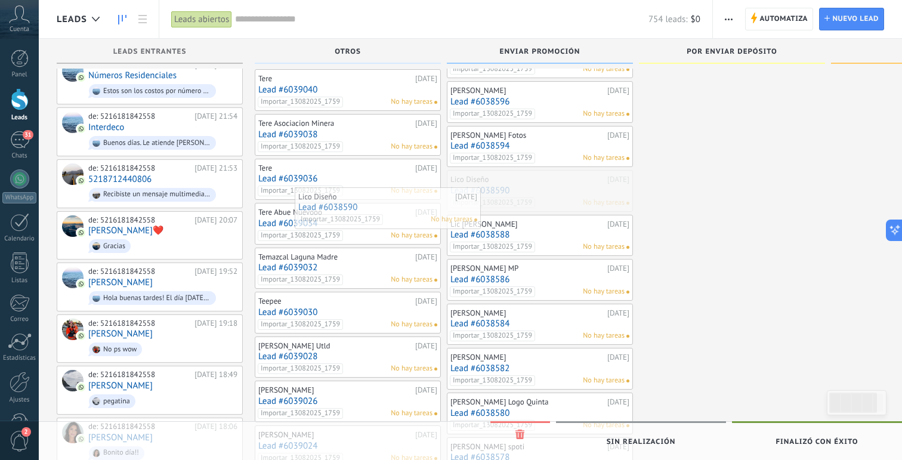
drag, startPoint x: 529, startPoint y: 196, endPoint x: 377, endPoint y: 203, distance: 152.4
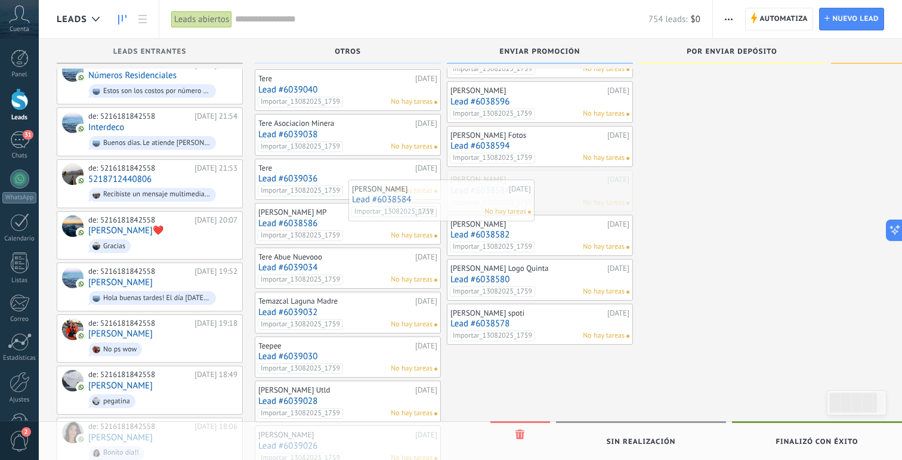
drag, startPoint x: 523, startPoint y: 218, endPoint x: 358, endPoint y: 214, distance: 165.3
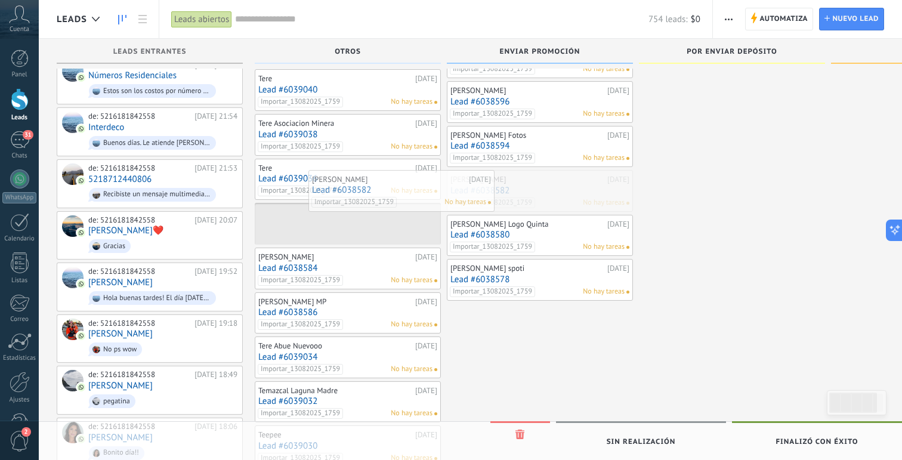
drag, startPoint x: 505, startPoint y: 209, endPoint x: 356, endPoint y: 200, distance: 149.5
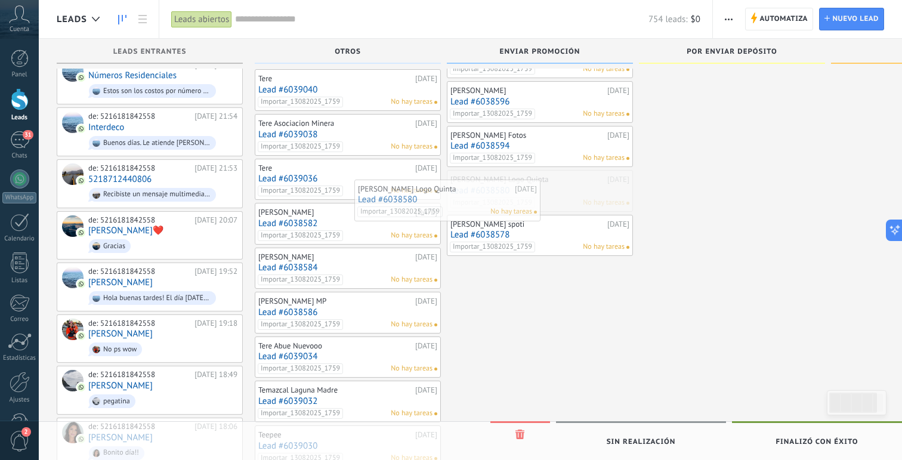
drag, startPoint x: 526, startPoint y: 197, endPoint x: 393, endPoint y: 197, distance: 133.7
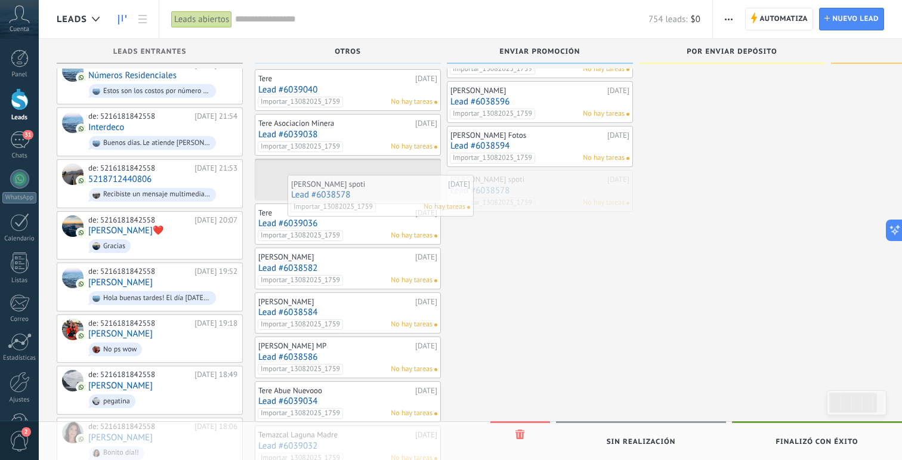
drag, startPoint x: 503, startPoint y: 195, endPoint x: 335, endPoint y: 188, distance: 168.4
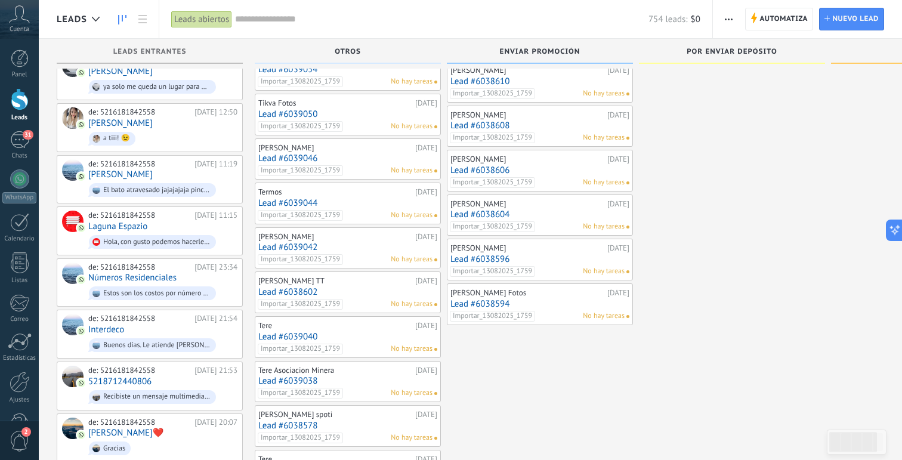
scroll to position [1867, 0]
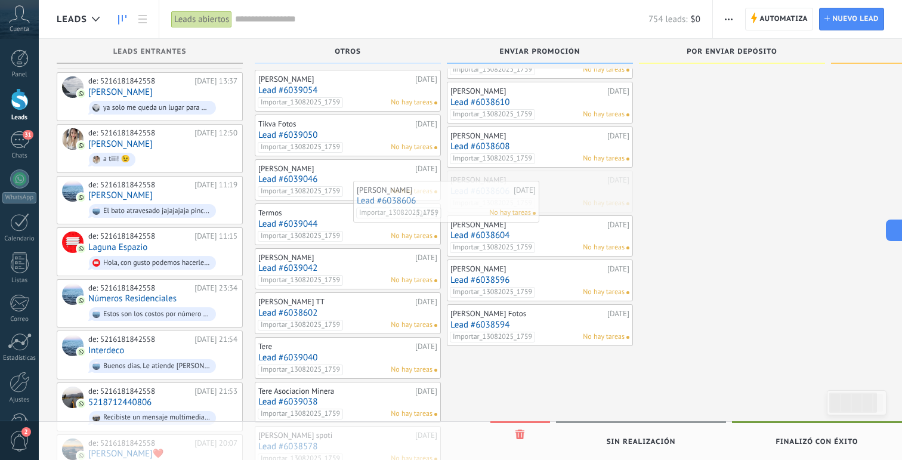
drag, startPoint x: 530, startPoint y: 198, endPoint x: 361, endPoint y: 198, distance: 168.9
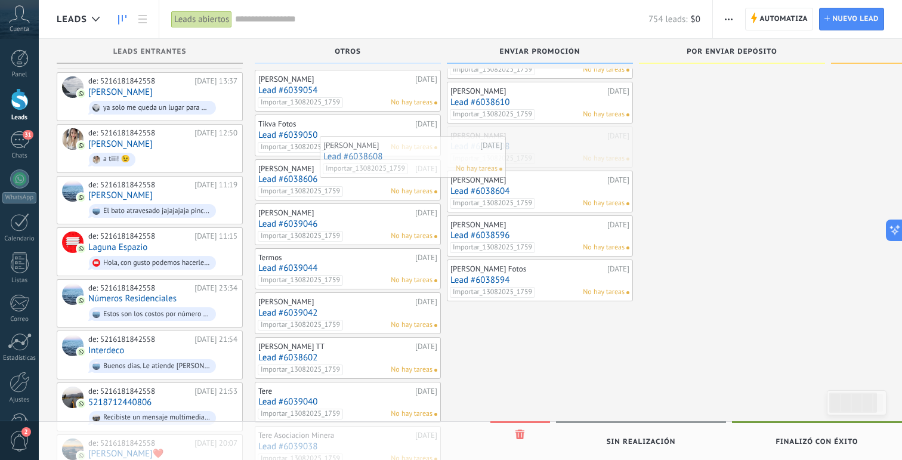
drag, startPoint x: 480, startPoint y: 162, endPoint x: 352, endPoint y: 162, distance: 127.7
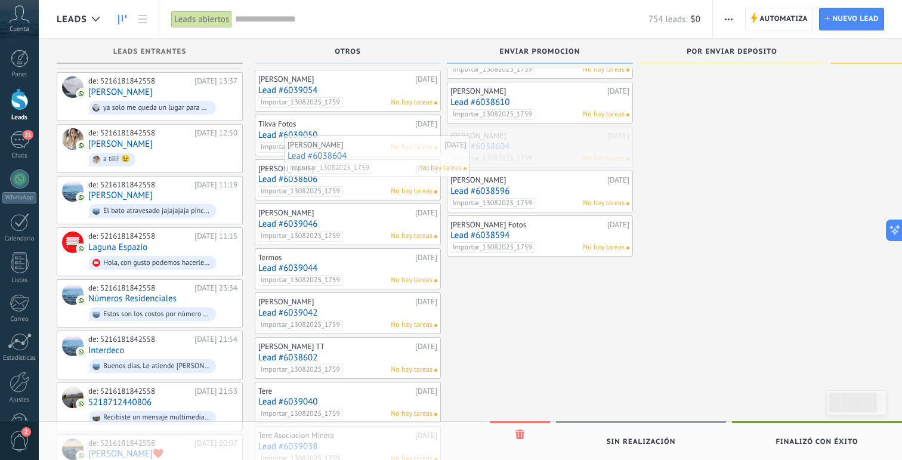
drag, startPoint x: 503, startPoint y: 158, endPoint x: 338, endPoint y: 158, distance: 164.7
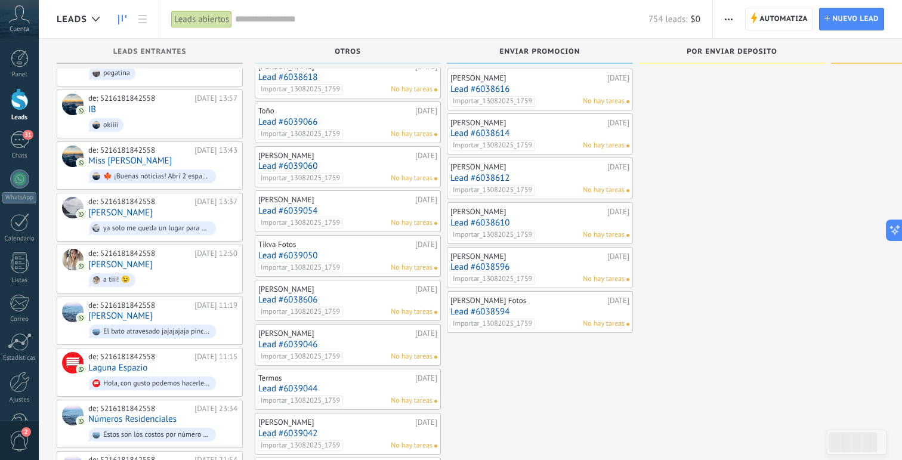
scroll to position [1738, 0]
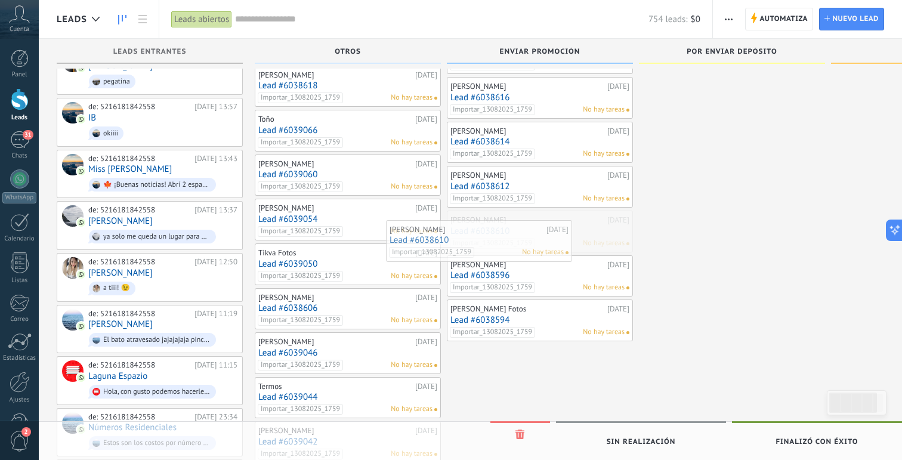
drag, startPoint x: 556, startPoint y: 233, endPoint x: 368, endPoint y: 231, distance: 188.0
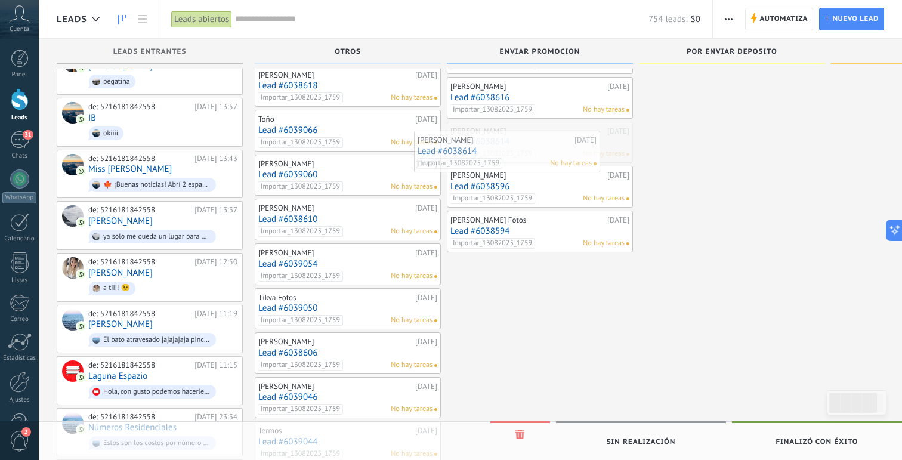
drag, startPoint x: 470, startPoint y: 156, endPoint x: 343, endPoint y: 156, distance: 127.1
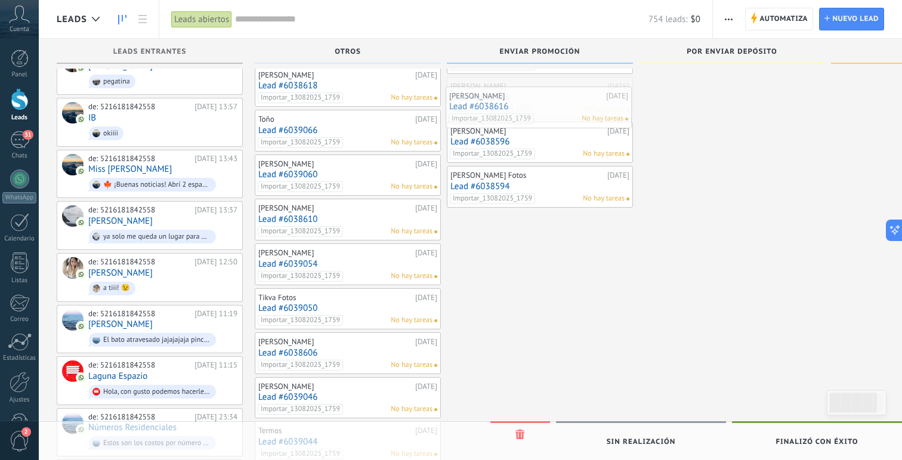
drag, startPoint x: 475, startPoint y: 107, endPoint x: 355, endPoint y: 107, distance: 119.9
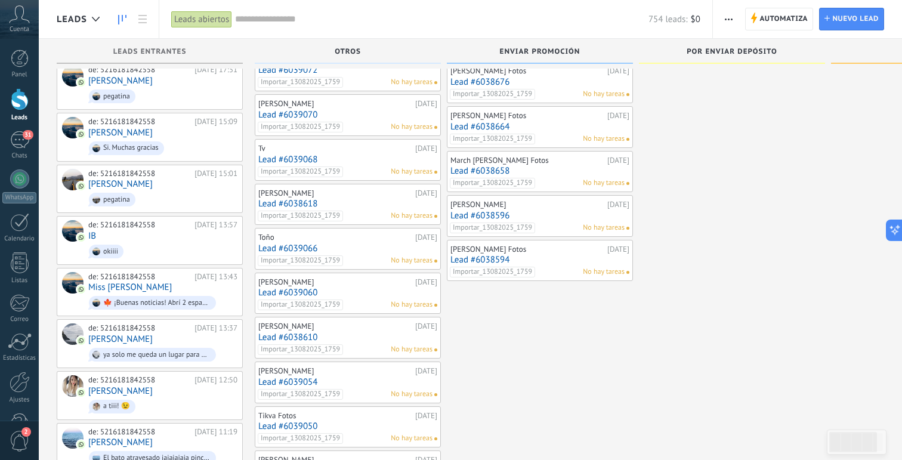
scroll to position [1616, 0]
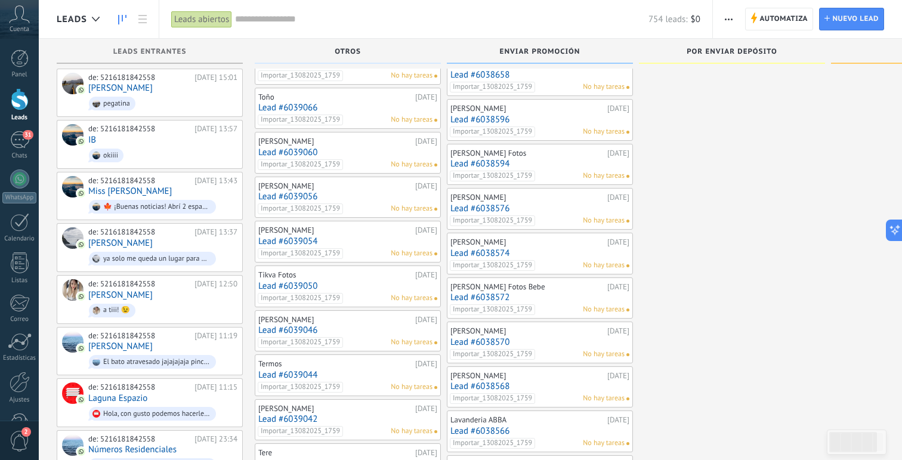
scroll to position [1717, 0]
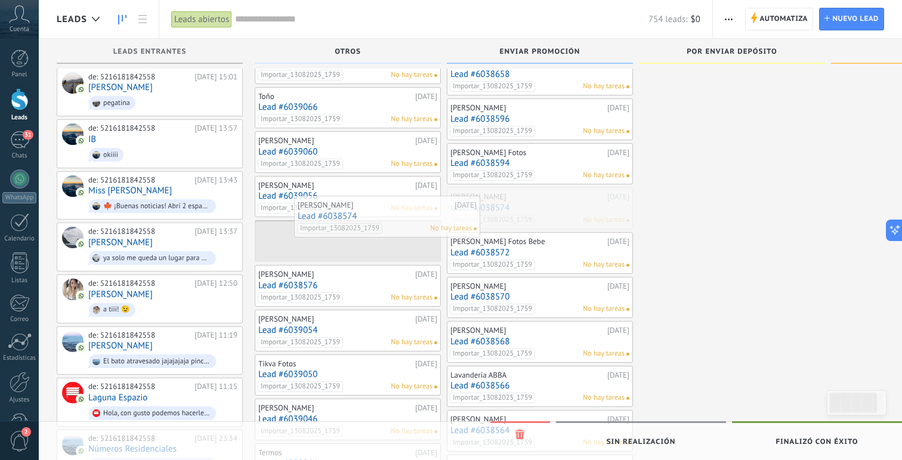
drag, startPoint x: 526, startPoint y: 222, endPoint x: 371, endPoint y: 220, distance: 155.2
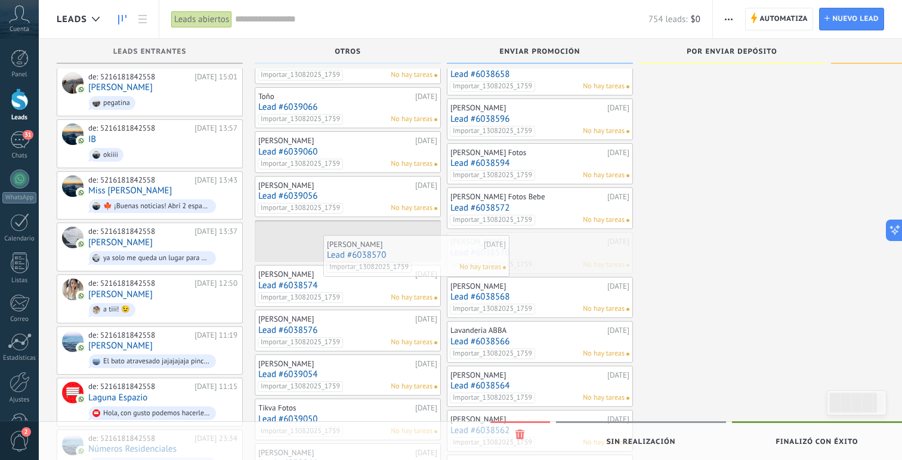
drag, startPoint x: 523, startPoint y: 261, endPoint x: 399, endPoint y: 254, distance: 125.0
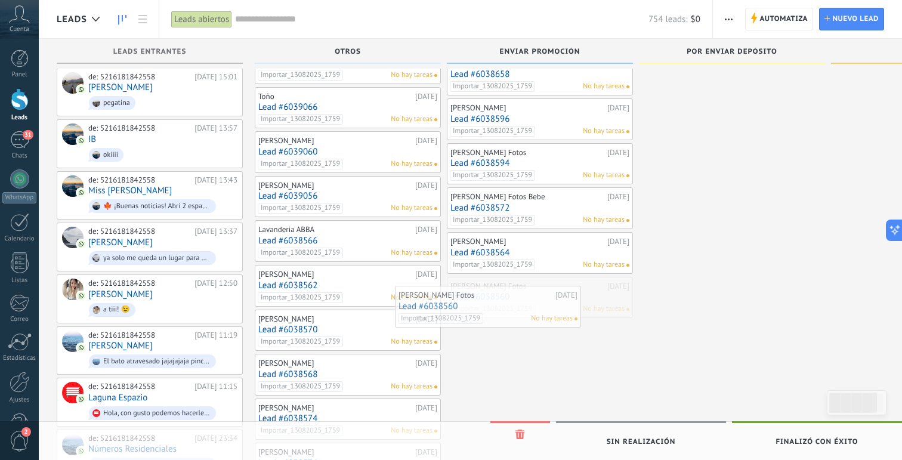
drag, startPoint x: 526, startPoint y: 314, endPoint x: 376, endPoint y: 307, distance: 150.5
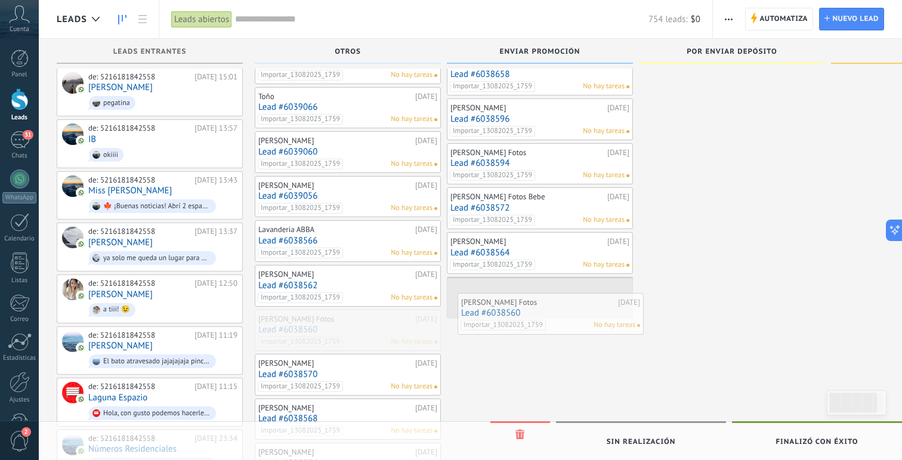
drag, startPoint x: 339, startPoint y: 331, endPoint x: 529, endPoint y: 301, distance: 192.0
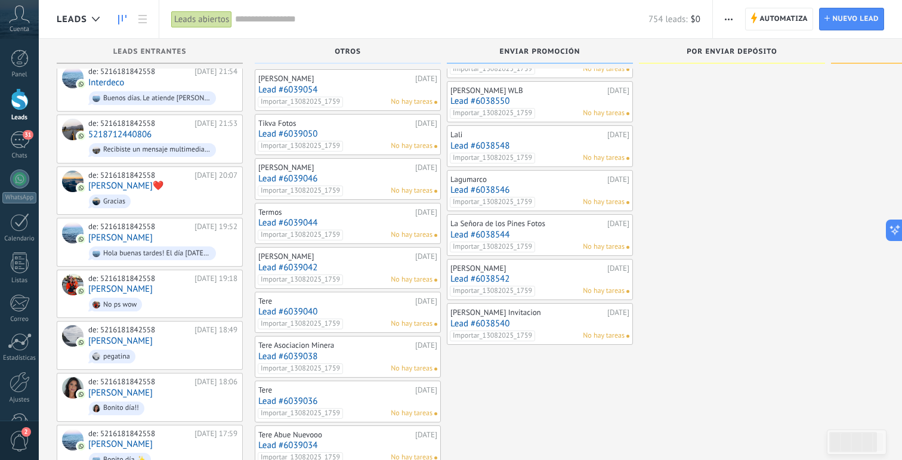
scroll to position [2133, 0]
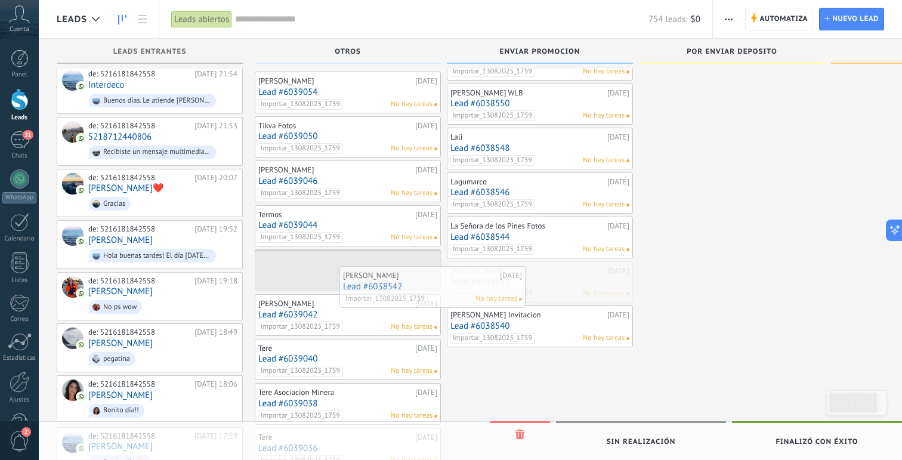
drag, startPoint x: 423, startPoint y: 289, endPoint x: 358, endPoint y: 289, distance: 65.0
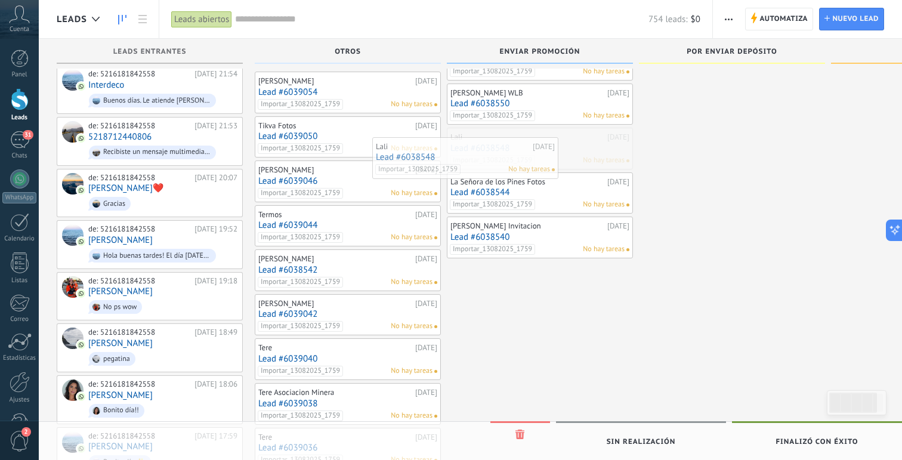
drag, startPoint x: 470, startPoint y: 162, endPoint x: 373, endPoint y: 162, distance: 96.7
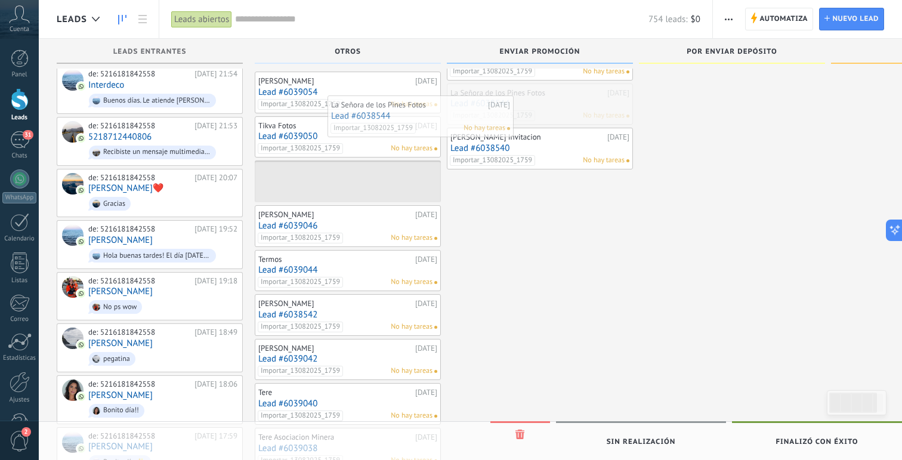
drag, startPoint x: 495, startPoint y: 127, endPoint x: 354, endPoint y: 134, distance: 141.0
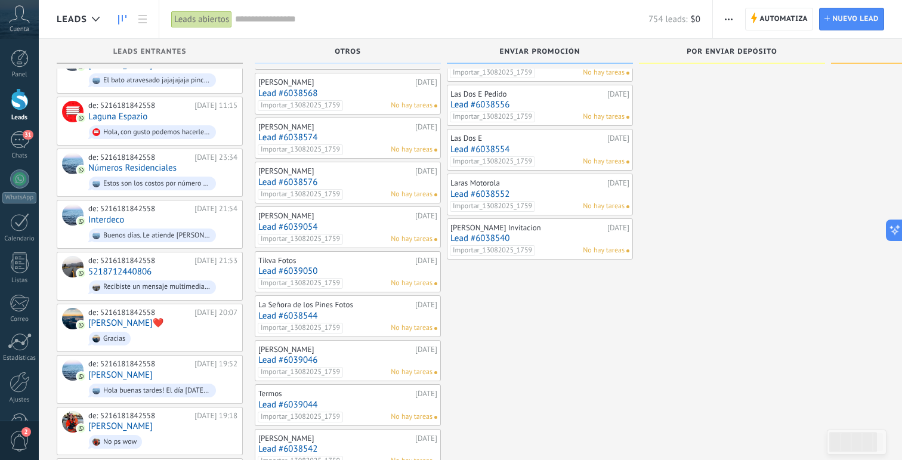
scroll to position [1995, 0]
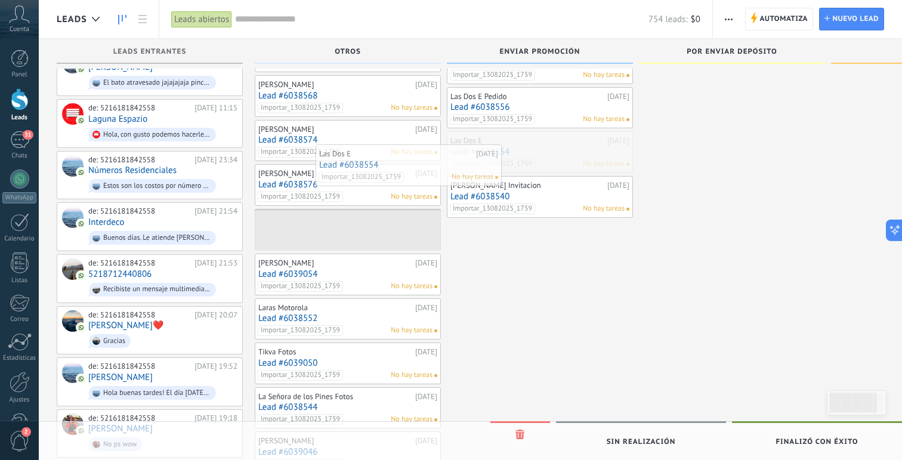
drag, startPoint x: 476, startPoint y: 174, endPoint x: 345, endPoint y: 178, distance: 131.3
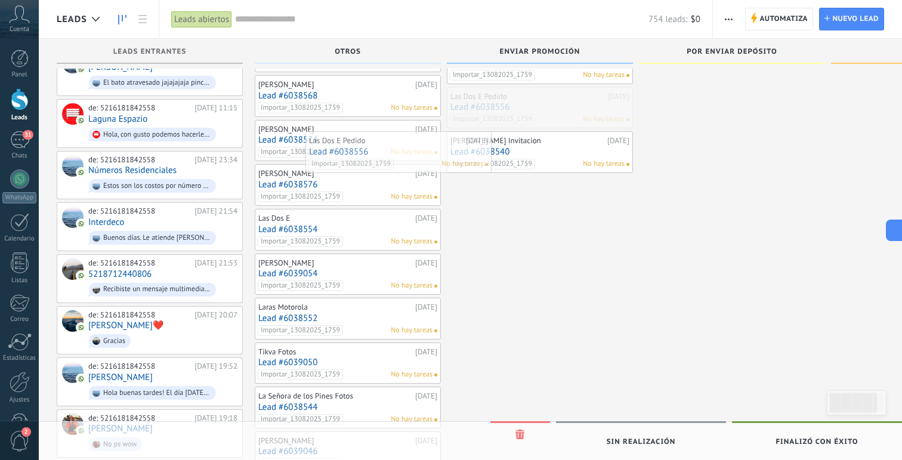
drag, startPoint x: 329, startPoint y: 153, endPoint x: 313, endPoint y: 154, distance: 16.1
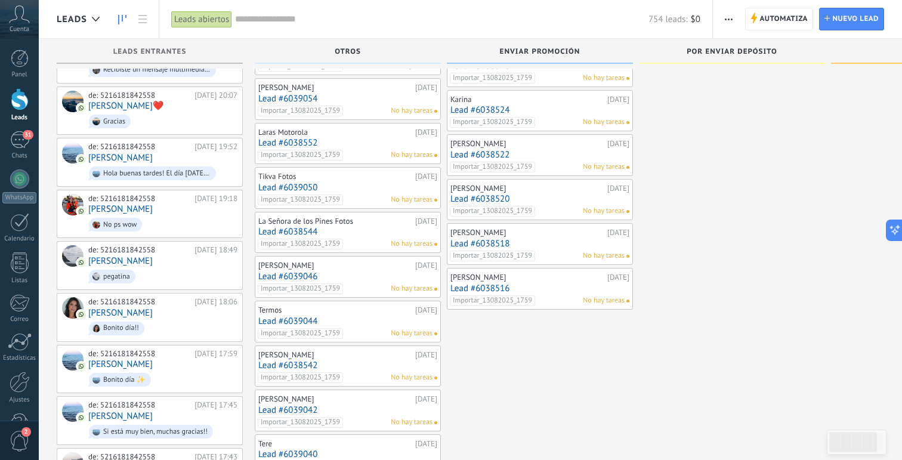
scroll to position [2222, 0]
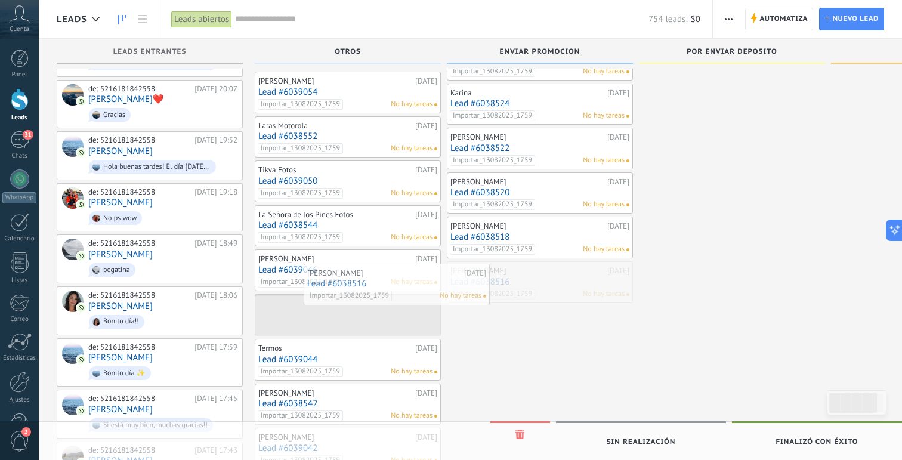
drag, startPoint x: 550, startPoint y: 299, endPoint x: 395, endPoint y: 290, distance: 155.4
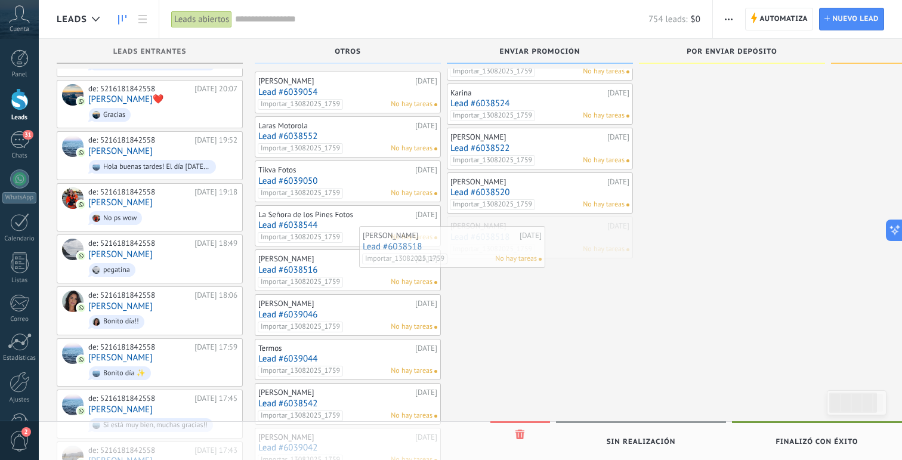
drag, startPoint x: 489, startPoint y: 257, endPoint x: 341, endPoint y: 257, distance: 148.6
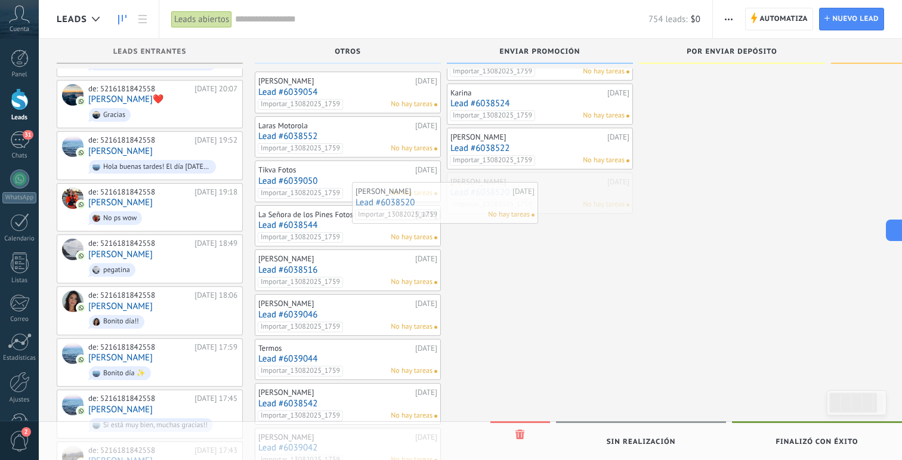
drag, startPoint x: 480, startPoint y: 221, endPoint x: 303, endPoint y: 221, distance: 176.6
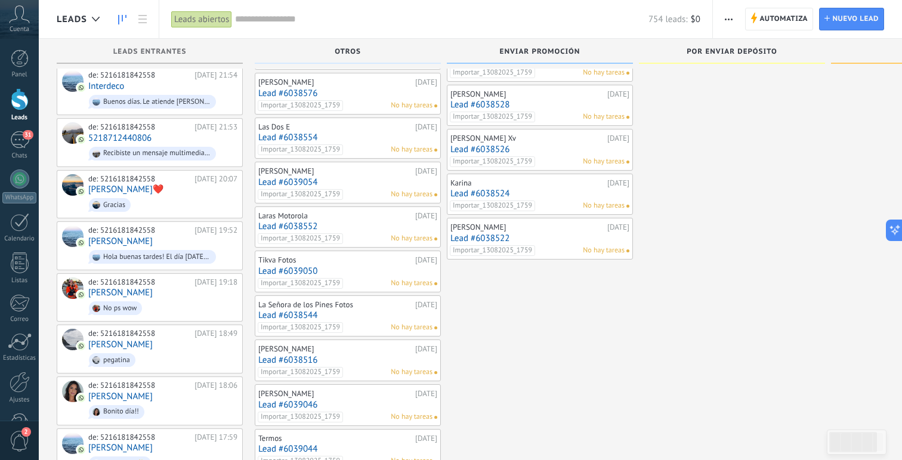
scroll to position [2130, 0]
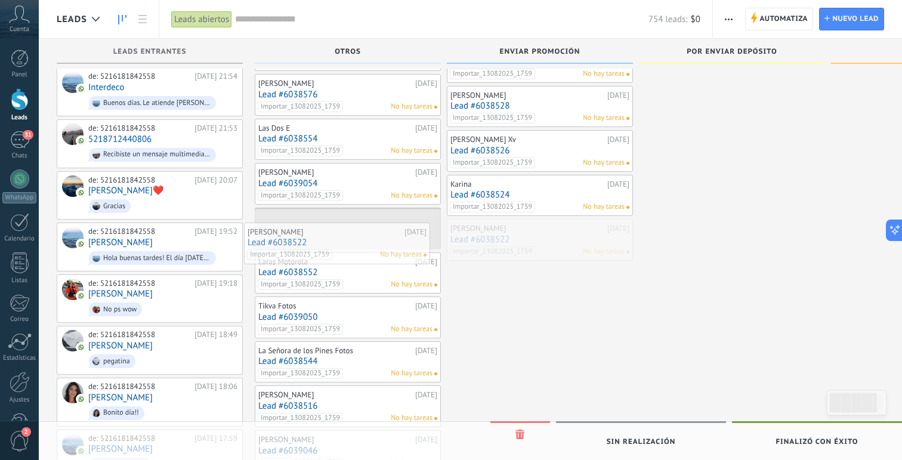
drag, startPoint x: 551, startPoint y: 251, endPoint x: 318, endPoint y: 243, distance: 232.8
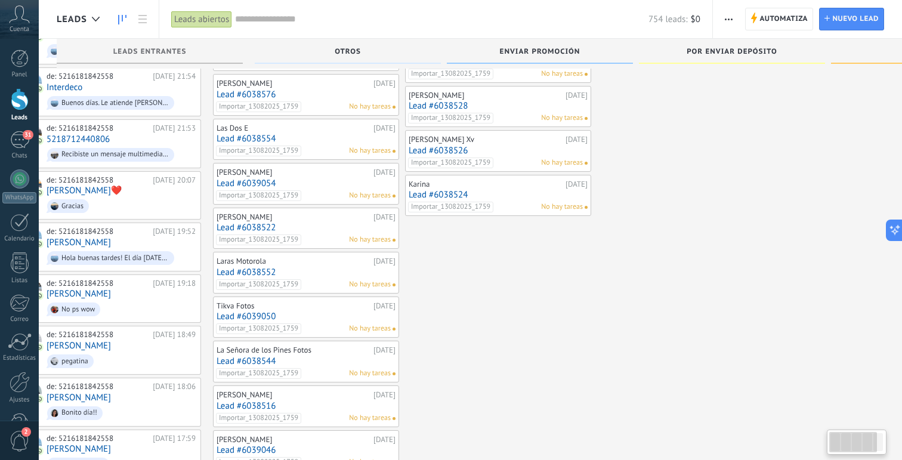
scroll to position [0, 54]
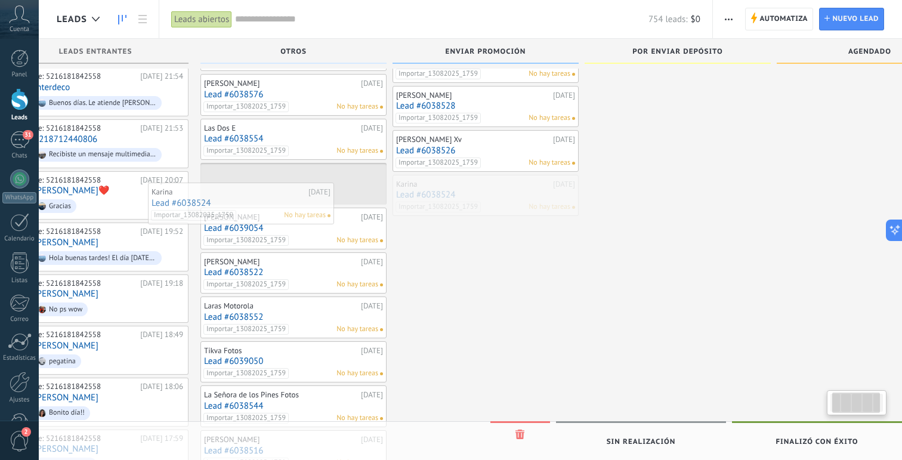
drag, startPoint x: 526, startPoint y: 199, endPoint x: 471, endPoint y: 201, distance: 54.4
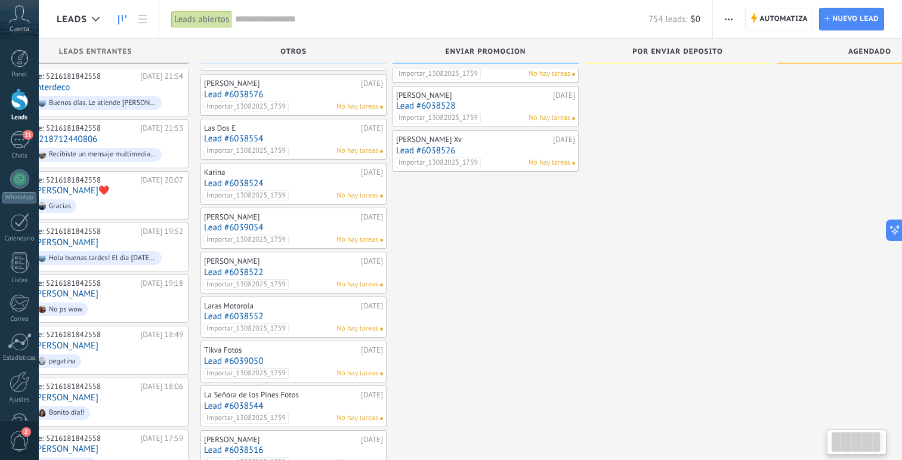
click at [281, 198] on span "Importar_13082025_1759" at bounding box center [245, 195] width 85 height 11
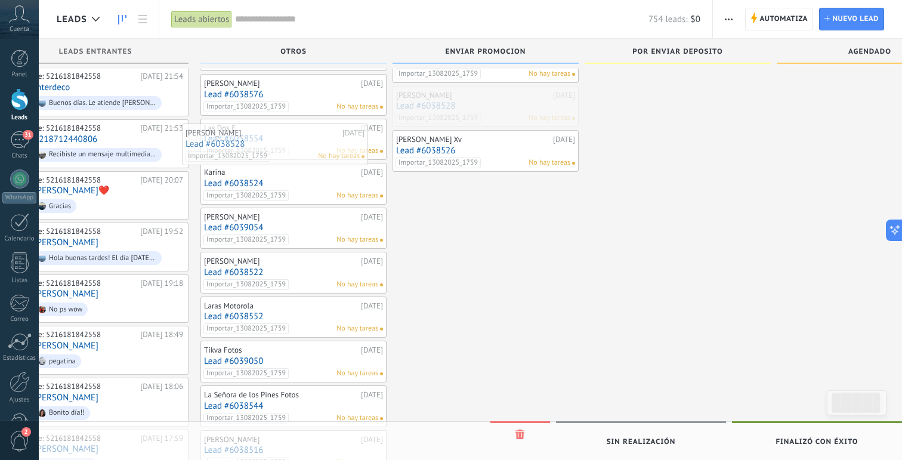
drag, startPoint x: 496, startPoint y: 104, endPoint x: 286, endPoint y: 132, distance: 212.5
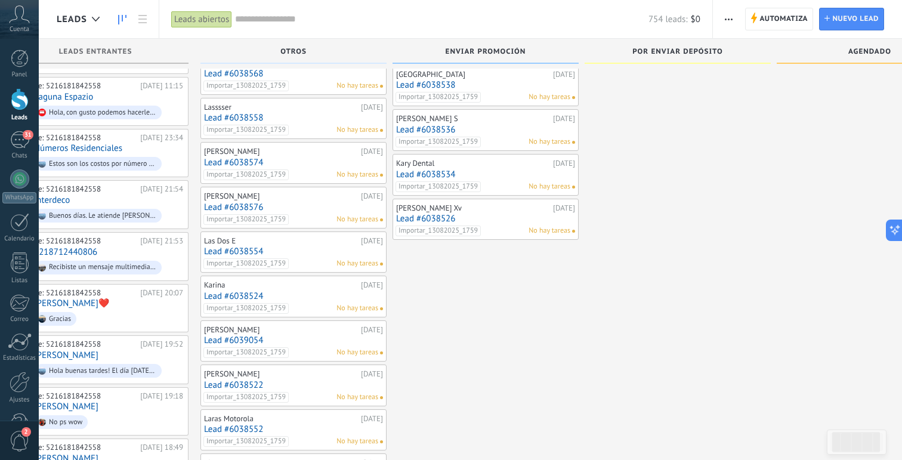
scroll to position [2014, 0]
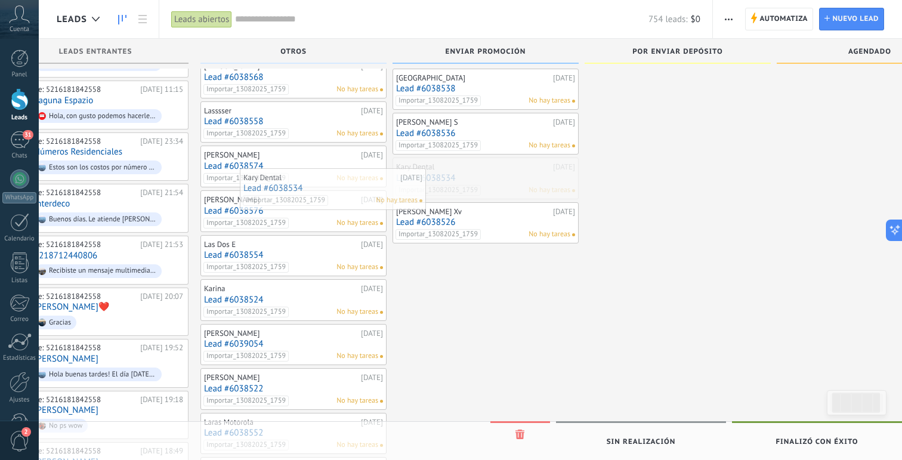
drag, startPoint x: 507, startPoint y: 180, endPoint x: 311, endPoint y: 181, distance: 195.7
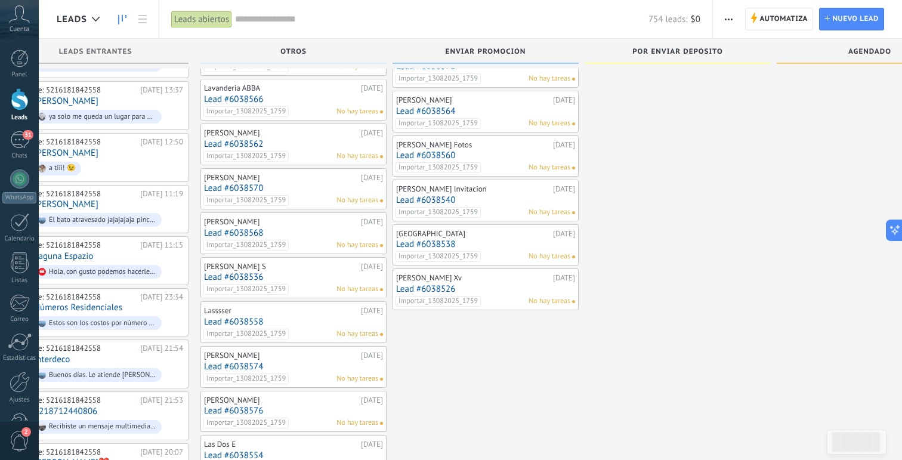
scroll to position [1853, 0]
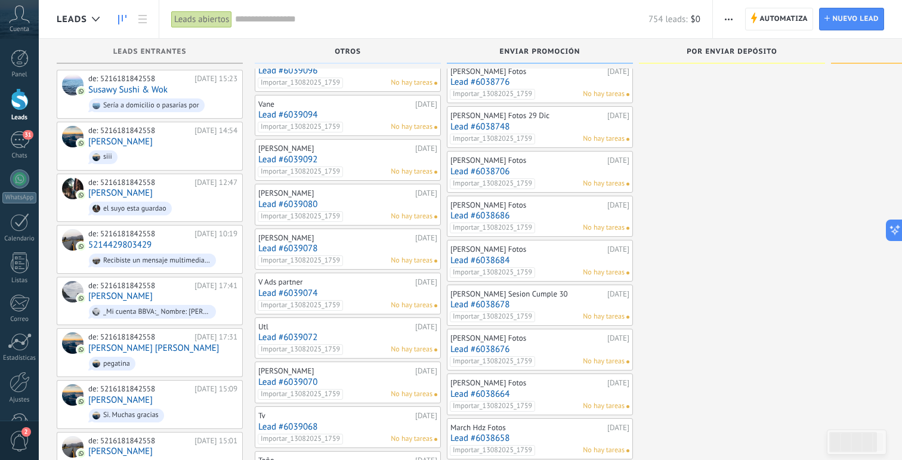
scroll to position [1356, 0]
